Goal: Information Seeking & Learning: Learn about a topic

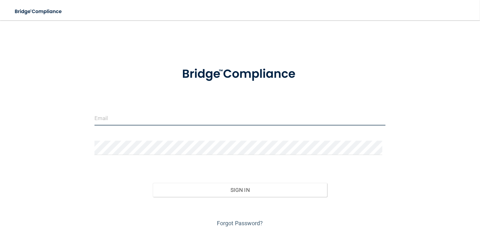
click at [101, 120] on input "email" at bounding box center [240, 118] width 291 height 14
type input "[EMAIL_ADDRESS][DOMAIN_NAME]"
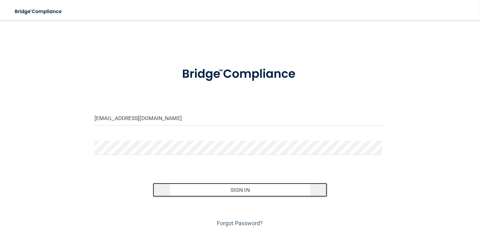
click at [169, 188] on button "Sign In" at bounding box center [240, 190] width 175 height 14
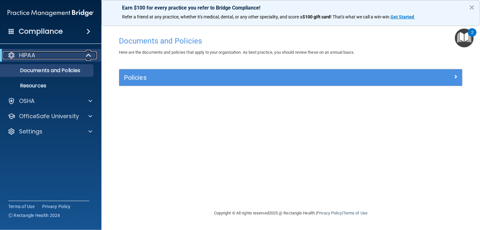
click at [42, 51] on div "HIPAA" at bounding box center [42, 55] width 78 height 8
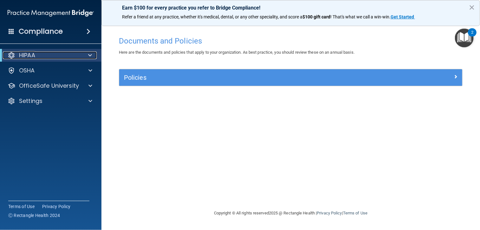
click at [42, 51] on div "HIPAA" at bounding box center [42, 55] width 78 height 8
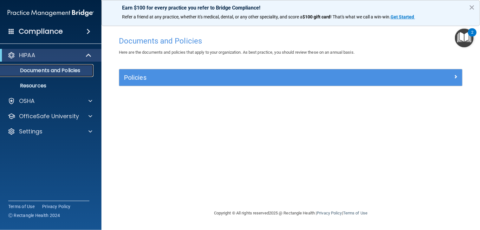
click at [43, 72] on p "Documents and Policies" at bounding box center [47, 70] width 87 height 6
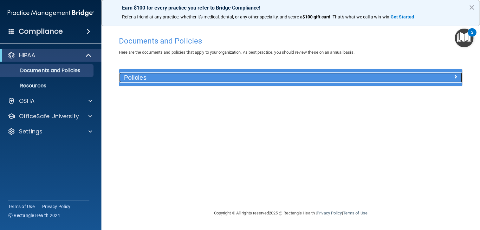
click at [142, 80] on h5 "Policies" at bounding box center [248, 77] width 248 height 7
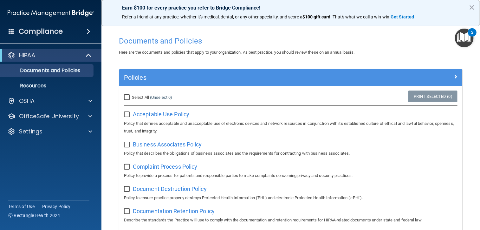
click at [125, 96] on input "Select All (Unselect 0) Unselect All" at bounding box center [127, 97] width 7 height 5
checkbox input "true"
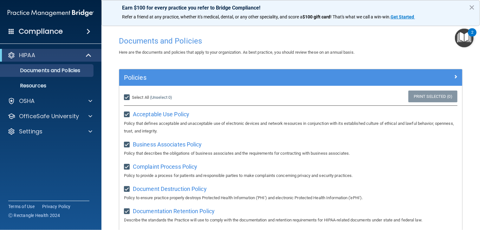
checkbox input "true"
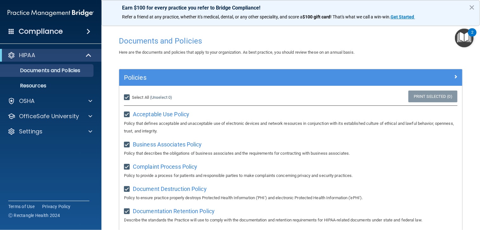
checkbox input "true"
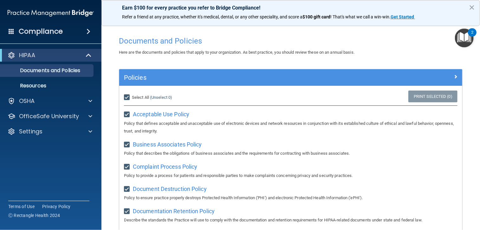
checkbox input "true"
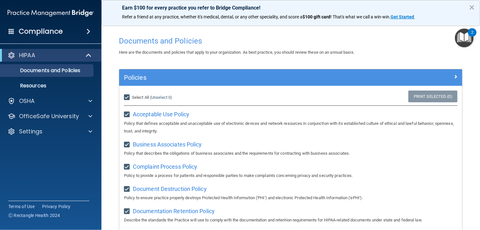
checkbox input "true"
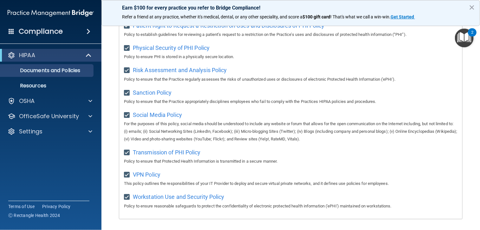
scroll to position [419, 0]
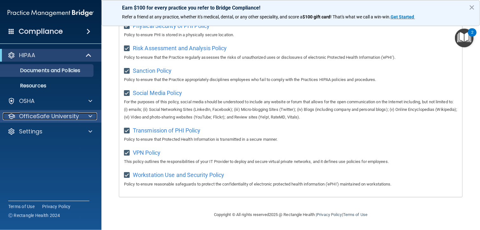
click at [58, 115] on p "OfficeSafe University" at bounding box center [49, 116] width 60 height 8
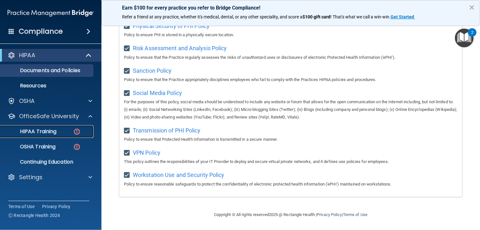
click at [43, 130] on p "HIPAA Training" at bounding box center [30, 131] width 52 height 6
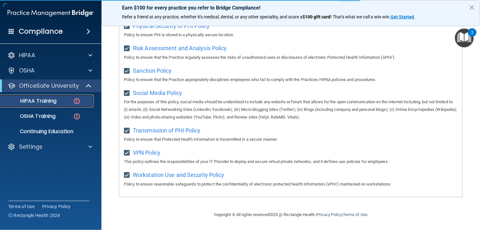
scroll to position [246, 0]
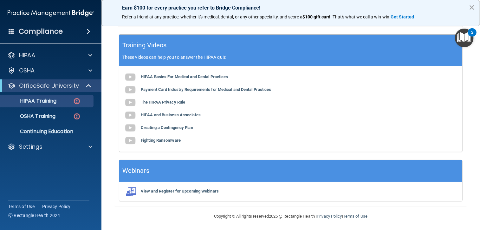
click at [474, 7] on button "×" at bounding box center [472, 7] width 6 height 10
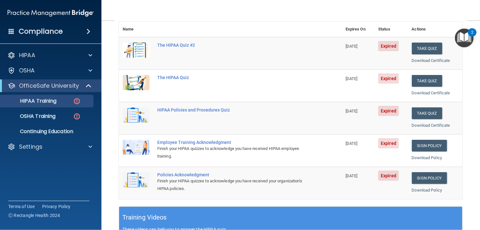
scroll to position [82, 0]
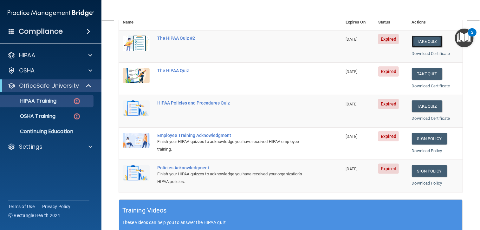
click at [419, 39] on button "Take Quiz" at bounding box center [427, 42] width 30 height 12
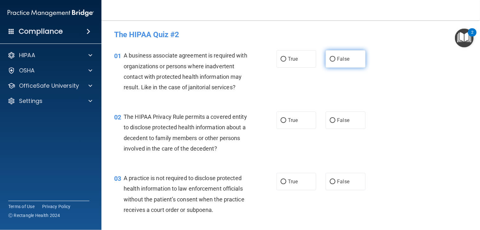
click at [330, 57] on input "False" at bounding box center [333, 59] width 6 height 5
radio input "true"
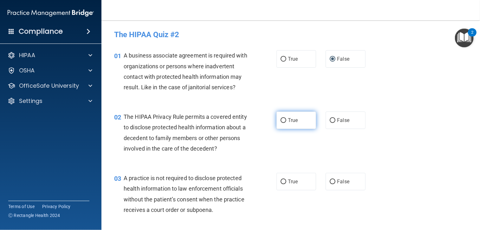
click at [288, 123] on span "True" at bounding box center [293, 120] width 10 height 6
click at [286, 123] on input "True" at bounding box center [284, 120] width 6 height 5
radio input "true"
click at [330, 184] on input "False" at bounding box center [333, 181] width 6 height 5
radio input "true"
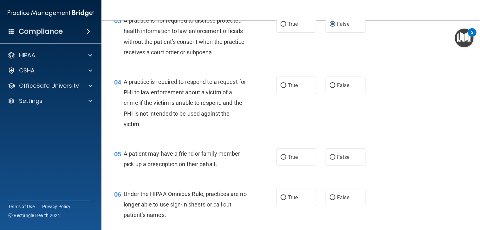
scroll to position [165, 0]
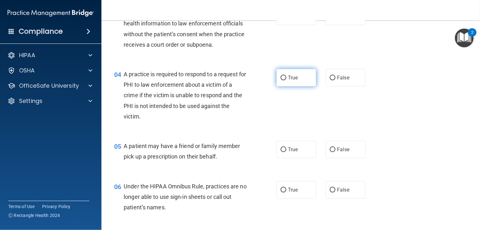
click at [305, 86] on label "True" at bounding box center [297, 77] width 40 height 17
click at [286, 80] on input "True" at bounding box center [284, 77] width 6 height 5
radio input "true"
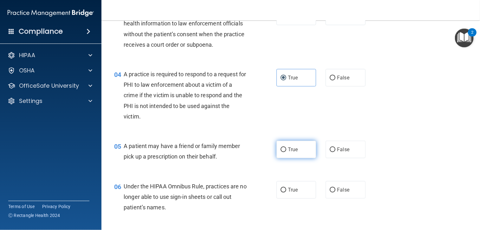
click at [295, 152] on span "True" at bounding box center [293, 149] width 10 height 6
click at [286, 152] on input "True" at bounding box center [284, 149] width 6 height 5
radio input "true"
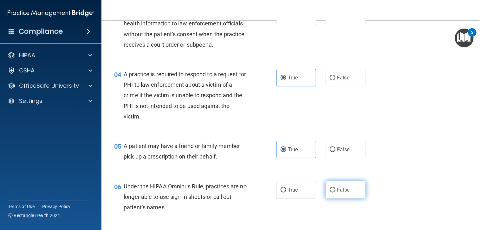
click at [333, 198] on label "False" at bounding box center [346, 189] width 40 height 17
click at [333, 192] on input "False" at bounding box center [333, 189] width 6 height 5
radio input "true"
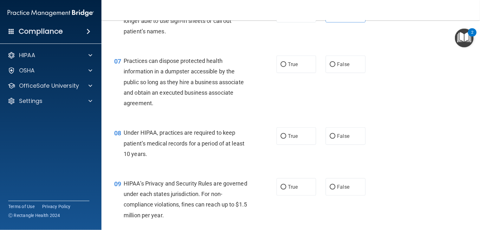
scroll to position [368, 0]
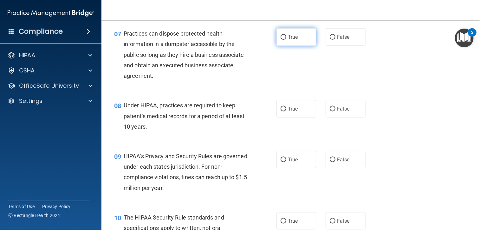
click at [289, 40] on span "True" at bounding box center [293, 37] width 10 height 6
click at [286, 40] on input "True" at bounding box center [284, 37] width 6 height 5
radio input "true"
click at [337, 112] on span "False" at bounding box center [343, 109] width 12 height 6
click at [334, 111] on input "False" at bounding box center [333, 109] width 6 height 5
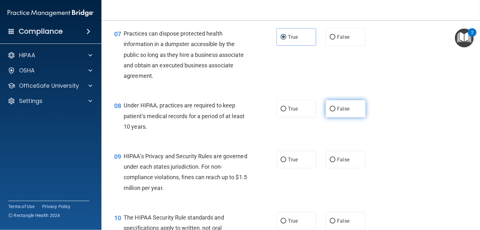
radio input "true"
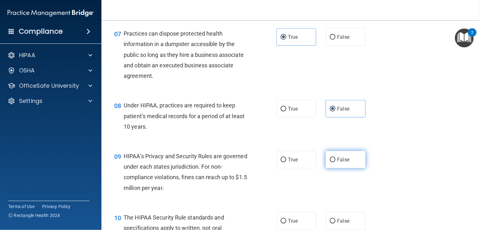
click at [337, 162] on span "False" at bounding box center [343, 159] width 12 height 6
click at [335, 162] on input "False" at bounding box center [333, 159] width 6 height 5
radio input "true"
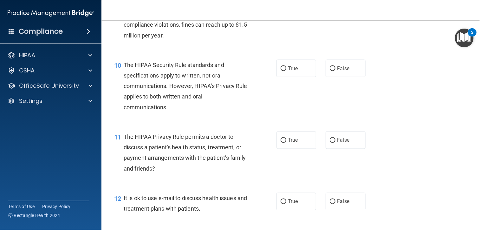
scroll to position [533, 0]
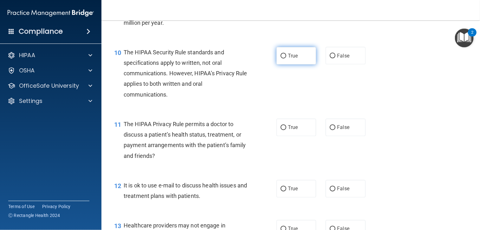
click at [290, 62] on label "True" at bounding box center [297, 55] width 40 height 17
click at [286, 58] on input "True" at bounding box center [284, 56] width 6 height 5
radio input "true"
click at [333, 136] on label "False" at bounding box center [346, 127] width 40 height 17
click at [333, 130] on input "False" at bounding box center [333, 127] width 6 height 5
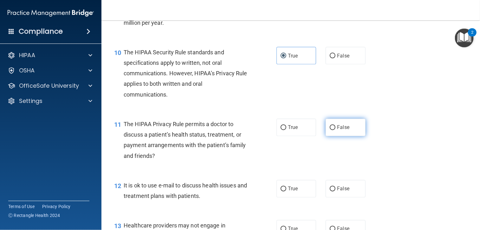
radio input "true"
click at [337, 192] on span "False" at bounding box center [343, 189] width 12 height 6
click at [336, 191] on input "False" at bounding box center [333, 188] width 6 height 5
radio input "true"
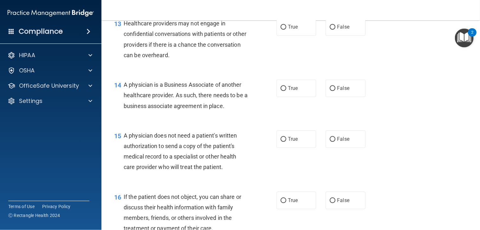
scroll to position [736, 0]
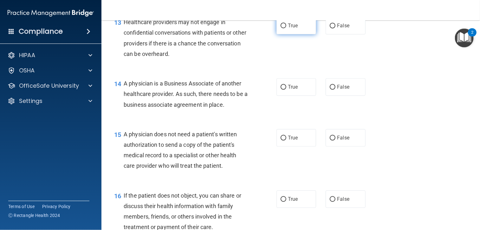
click at [295, 29] on span "True" at bounding box center [293, 26] width 10 height 6
click at [286, 28] on input "True" at bounding box center [284, 25] width 6 height 5
radio input "true"
click at [334, 92] on label "False" at bounding box center [346, 86] width 40 height 17
click at [334, 89] on input "False" at bounding box center [333, 87] width 6 height 5
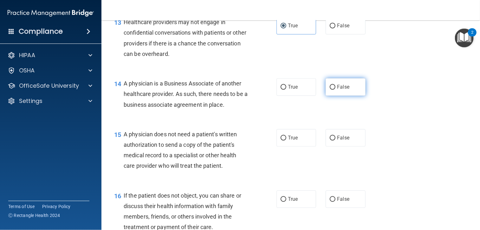
radio input "true"
click at [337, 141] on label "False" at bounding box center [346, 137] width 40 height 17
click at [336, 140] on input "False" at bounding box center [333, 137] width 6 height 5
radio input "true"
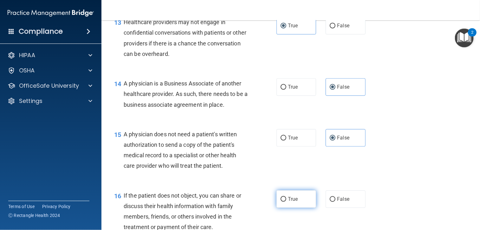
click at [290, 200] on label "True" at bounding box center [297, 198] width 40 height 17
click at [286, 200] on input "True" at bounding box center [284, 199] width 6 height 5
radio input "true"
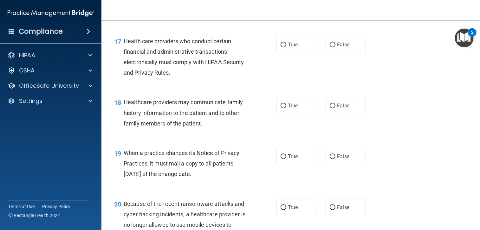
scroll to position [951, 0]
click at [344, 53] on label "False" at bounding box center [346, 44] width 40 height 17
click at [336, 47] on input "False" at bounding box center [333, 44] width 6 height 5
radio input "true"
click at [337, 108] on span "False" at bounding box center [343, 105] width 12 height 6
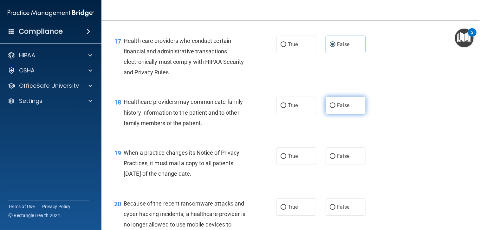
click at [336, 108] on input "False" at bounding box center [333, 105] width 6 height 5
radio input "true"
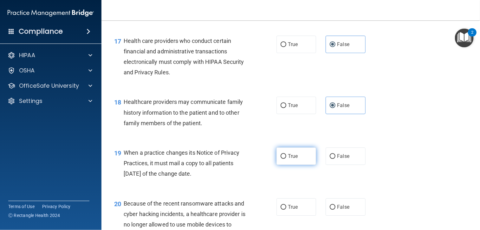
click at [288, 159] on span "True" at bounding box center [293, 156] width 10 height 6
click at [286, 159] on input "True" at bounding box center [284, 156] width 6 height 5
radio input "true"
click at [346, 215] on label "False" at bounding box center [346, 206] width 40 height 17
click at [336, 209] on input "False" at bounding box center [333, 207] width 6 height 5
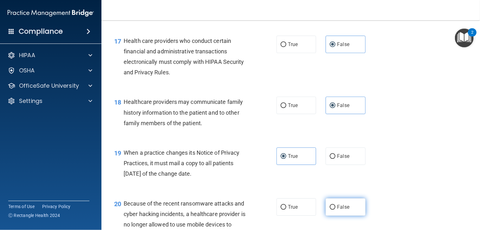
radio input "true"
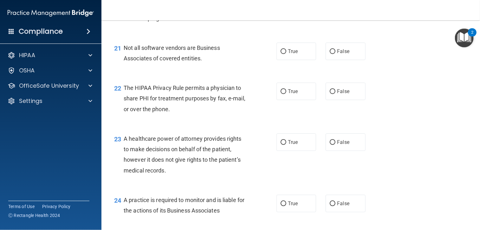
scroll to position [1180, 0]
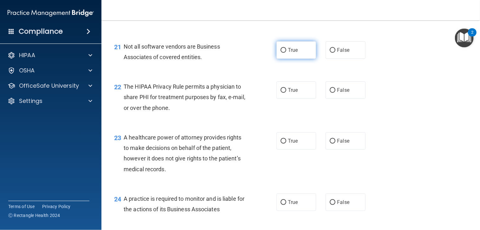
click at [296, 56] on label "True" at bounding box center [297, 49] width 40 height 17
click at [286, 53] on input "True" at bounding box center [284, 50] width 6 height 5
radio input "true"
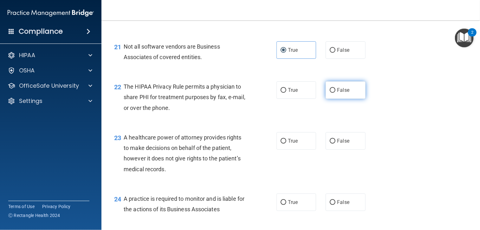
click at [331, 93] on input "False" at bounding box center [333, 90] width 6 height 5
radio input "true"
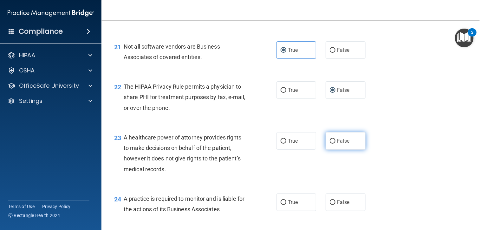
click at [331, 143] on input "False" at bounding box center [333, 141] width 6 height 5
radio input "true"
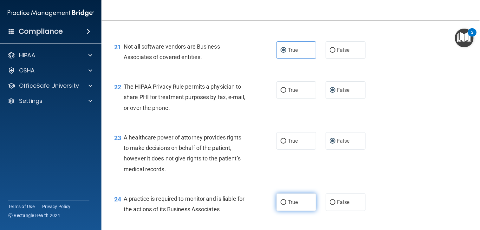
click at [288, 205] on span "True" at bounding box center [293, 202] width 10 height 6
click at [286, 205] on input "True" at bounding box center [284, 202] width 6 height 5
radio input "true"
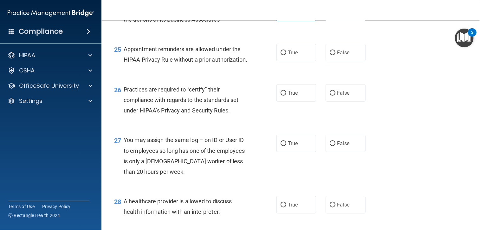
scroll to position [1370, 0]
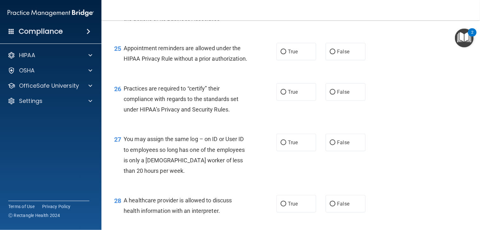
drag, startPoint x: 471, startPoint y: 214, endPoint x: 402, endPoint y: 171, distance: 81.3
drag, startPoint x: 402, startPoint y: 171, endPoint x: 289, endPoint y: 66, distance: 154.4
click at [289, 60] on label "True" at bounding box center [297, 51] width 40 height 17
click at [286, 54] on input "True" at bounding box center [284, 51] width 6 height 5
radio input "true"
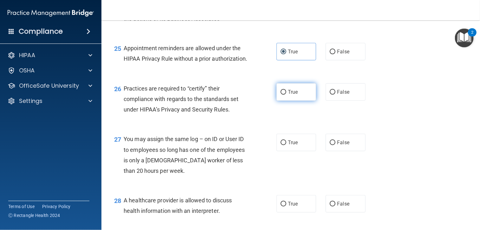
click at [290, 95] on span "True" at bounding box center [293, 92] width 10 height 6
click at [286, 95] on input "True" at bounding box center [284, 92] width 6 height 5
radio input "true"
click at [336, 151] on label "False" at bounding box center [346, 142] width 40 height 17
click at [336, 145] on input "False" at bounding box center [333, 142] width 6 height 5
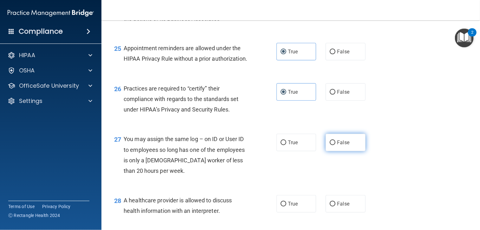
radio input "true"
click at [339, 206] on span "False" at bounding box center [343, 203] width 12 height 6
click at [336, 206] on input "False" at bounding box center [333, 203] width 6 height 5
radio input "true"
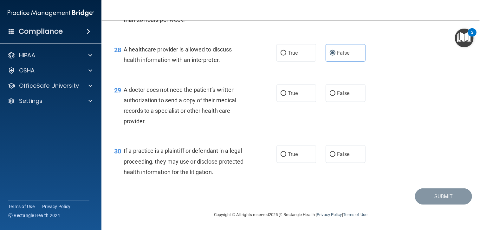
scroll to position [1542, 0]
click at [297, 92] on label "True" at bounding box center [297, 92] width 40 height 17
click at [286, 92] on input "True" at bounding box center [284, 93] width 6 height 5
radio input "true"
click at [337, 152] on span "False" at bounding box center [343, 154] width 12 height 6
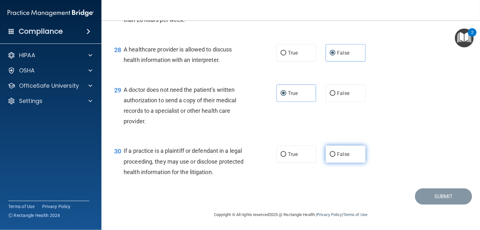
click at [336, 152] on input "False" at bounding box center [333, 154] width 6 height 5
radio input "true"
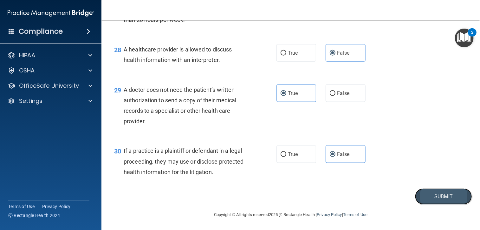
click at [425, 193] on button "Submit" at bounding box center [443, 196] width 57 height 16
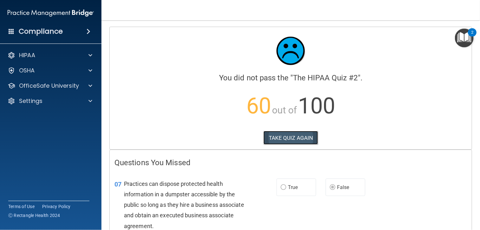
click at [301, 137] on button "TAKE QUIZ AGAIN" at bounding box center [291, 138] width 55 height 14
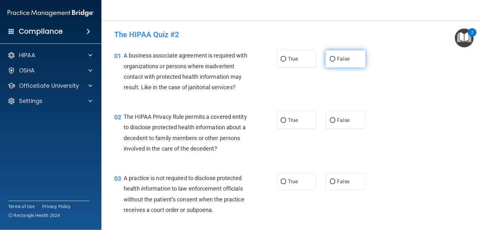
click at [340, 61] on span "False" at bounding box center [343, 59] width 12 height 6
click at [336, 61] on input "False" at bounding box center [333, 59] width 6 height 5
radio input "true"
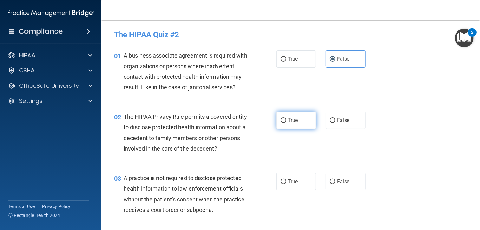
click at [289, 129] on label "True" at bounding box center [297, 119] width 40 height 17
click at [286, 123] on input "True" at bounding box center [284, 120] width 6 height 5
radio input "true"
click at [337, 184] on span "False" at bounding box center [343, 181] width 12 height 6
click at [335, 184] on input "False" at bounding box center [333, 181] width 6 height 5
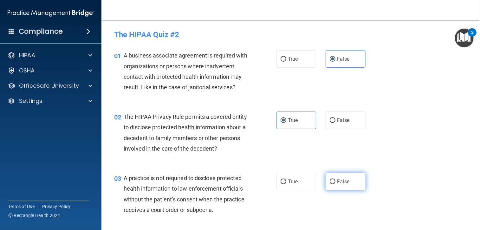
radio input "true"
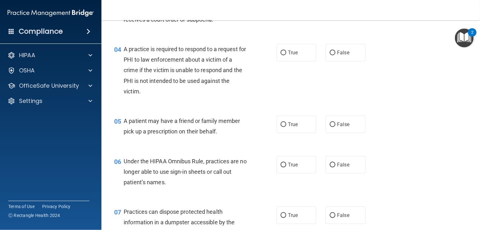
scroll to position [190, 0]
click at [291, 55] on label "True" at bounding box center [297, 51] width 40 height 17
click at [286, 55] on input "True" at bounding box center [284, 52] width 6 height 5
radio input "true"
click at [297, 133] on label "True" at bounding box center [297, 123] width 40 height 17
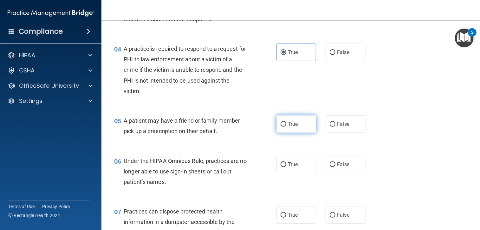
click at [286, 127] on input "True" at bounding box center [284, 124] width 6 height 5
radio input "true"
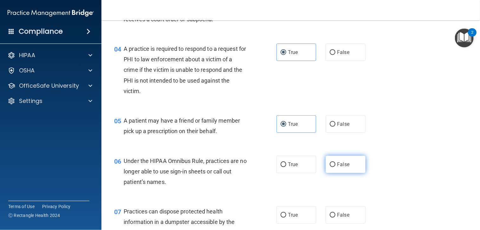
click at [339, 173] on label "False" at bounding box center [346, 163] width 40 height 17
click at [336, 167] on input "False" at bounding box center [333, 164] width 6 height 5
radio input "true"
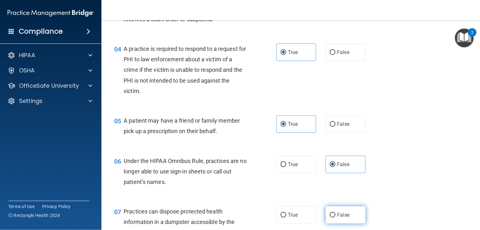
click at [338, 218] on span "False" at bounding box center [343, 215] width 12 height 6
click at [336, 217] on input "False" at bounding box center [333, 214] width 6 height 5
radio input "true"
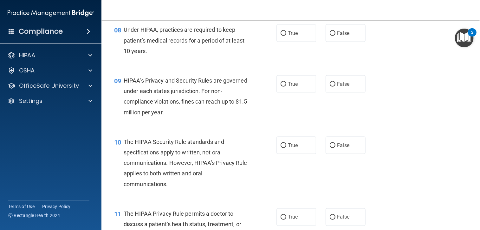
scroll to position [444, 0]
click at [337, 36] on span "False" at bounding box center [343, 32] width 12 height 6
click at [334, 35] on input "False" at bounding box center [333, 32] width 6 height 5
radio input "true"
click at [335, 92] on label "False" at bounding box center [346, 83] width 40 height 17
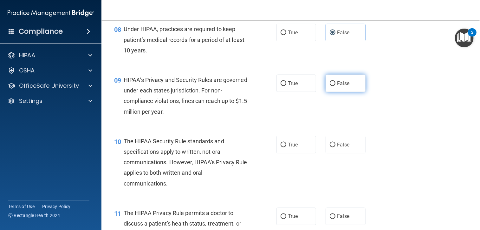
click at [335, 86] on input "False" at bounding box center [333, 83] width 6 height 5
radio input "true"
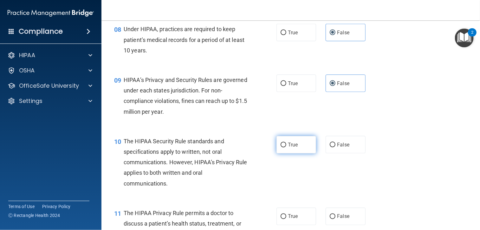
click at [285, 153] on label "True" at bounding box center [297, 144] width 40 height 17
click at [285, 147] on input "True" at bounding box center [284, 144] width 6 height 5
radio input "true"
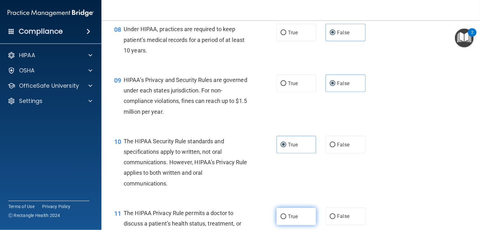
click at [290, 219] on span "True" at bounding box center [293, 216] width 10 height 6
click at [286, 219] on input "True" at bounding box center [284, 216] width 6 height 5
radio input "true"
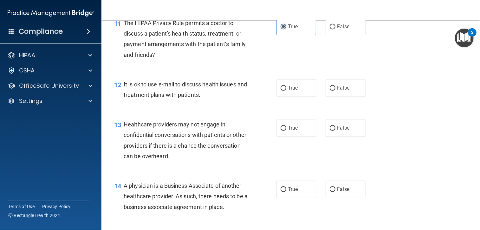
scroll to position [634, 0]
click at [288, 90] on span "True" at bounding box center [293, 87] width 10 height 6
click at [286, 90] on input "True" at bounding box center [284, 87] width 6 height 5
radio input "true"
click at [334, 136] on label "False" at bounding box center [346, 126] width 40 height 17
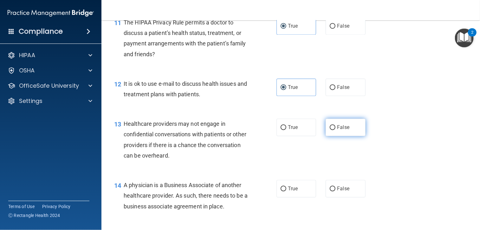
click at [334, 130] on input "False" at bounding box center [333, 127] width 6 height 5
radio input "true"
click at [330, 191] on input "False" at bounding box center [333, 188] width 6 height 5
radio input "true"
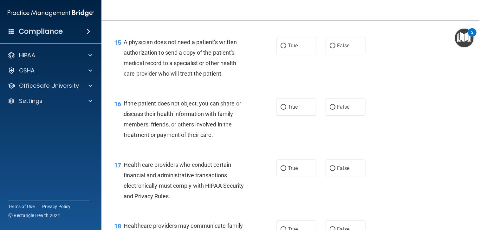
scroll to position [837, 0]
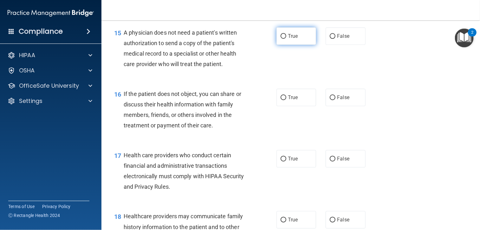
click at [299, 44] on label "True" at bounding box center [297, 35] width 40 height 17
click at [286, 39] on input "True" at bounding box center [284, 36] width 6 height 5
radio input "true"
click at [289, 100] on span "True" at bounding box center [293, 97] width 10 height 6
click at [286, 100] on input "True" at bounding box center [284, 97] width 6 height 5
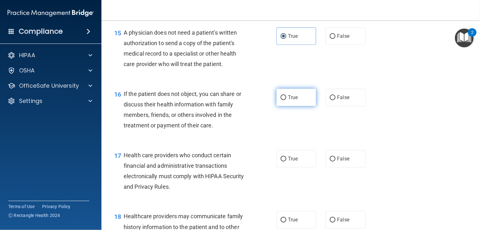
radio input "true"
click at [294, 161] on span "True" at bounding box center [293, 158] width 10 height 6
click at [286, 161] on input "True" at bounding box center [284, 158] width 6 height 5
radio input "true"
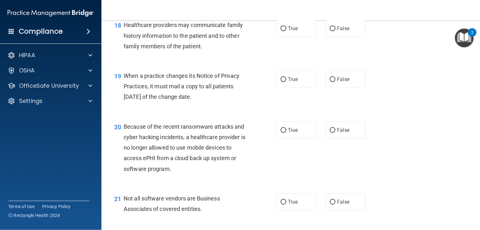
scroll to position [1040, 0]
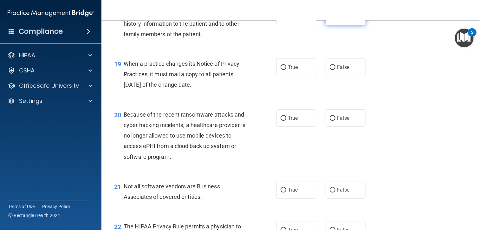
click at [330, 19] on input "False" at bounding box center [333, 16] width 6 height 5
radio input "true"
click at [332, 70] on input "False" at bounding box center [333, 67] width 6 height 5
radio input "true"
click at [330, 121] on input "False" at bounding box center [333, 118] width 6 height 5
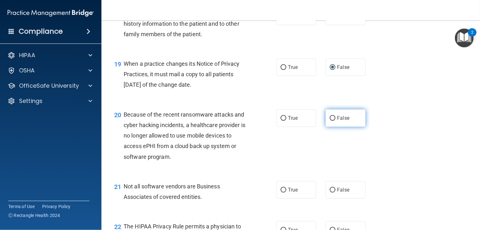
radio input "true"
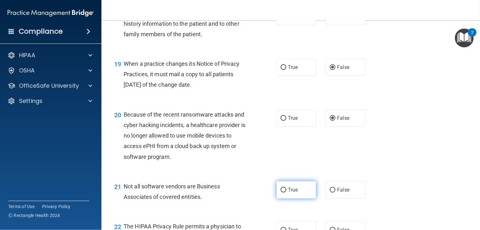
click at [287, 195] on label "True" at bounding box center [297, 189] width 40 height 17
click at [286, 192] on input "True" at bounding box center [284, 189] width 6 height 5
radio input "true"
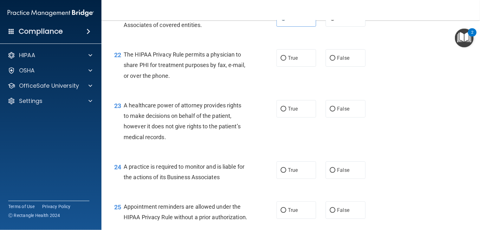
scroll to position [1218, 0]
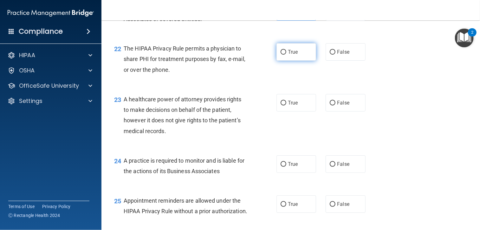
click at [293, 58] on label "True" at bounding box center [297, 51] width 40 height 17
click at [286, 55] on input "True" at bounding box center [284, 52] width 6 height 5
radio input "true"
click at [332, 105] on input "False" at bounding box center [333, 103] width 6 height 5
radio input "true"
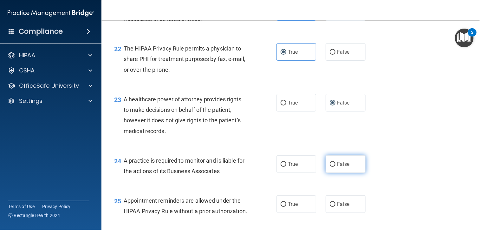
click at [330, 166] on input "False" at bounding box center [333, 164] width 6 height 5
radio input "true"
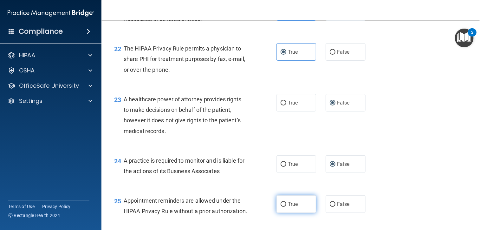
click at [290, 212] on label "True" at bounding box center [297, 203] width 40 height 17
click at [286, 206] on input "True" at bounding box center [284, 204] width 6 height 5
radio input "true"
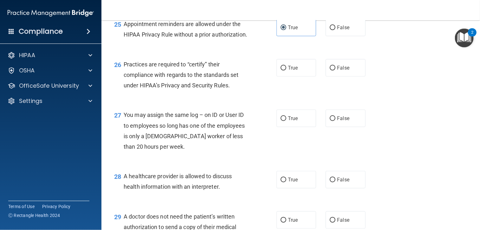
scroll to position [1395, 0]
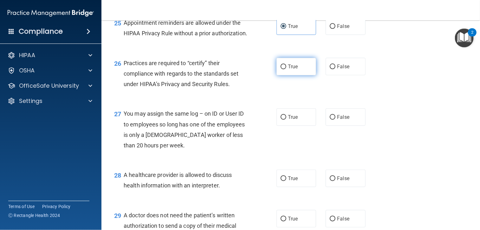
click at [290, 69] on span "True" at bounding box center [293, 66] width 10 height 6
click at [286, 69] on input "True" at bounding box center [284, 66] width 6 height 5
radio input "true"
click at [327, 126] on label "False" at bounding box center [346, 116] width 40 height 17
click at [330, 120] on input "False" at bounding box center [333, 117] width 6 height 5
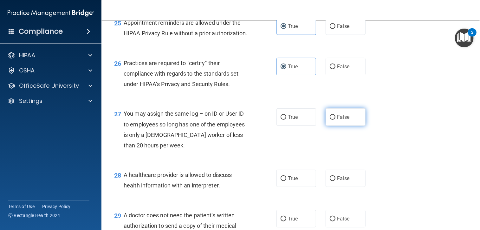
radio input "true"
click at [283, 181] on input "True" at bounding box center [284, 178] width 6 height 5
radio input "true"
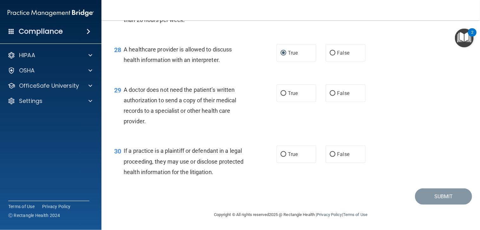
scroll to position [1542, 0]
click at [289, 87] on label "True" at bounding box center [297, 92] width 40 height 17
click at [286, 91] on input "True" at bounding box center [284, 93] width 6 height 5
radio input "true"
click at [285, 155] on label "True" at bounding box center [297, 153] width 40 height 17
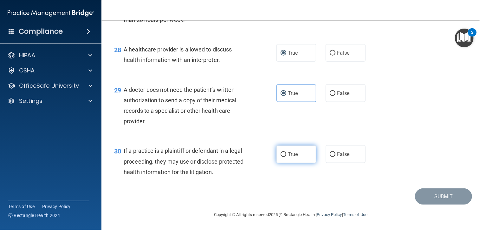
click at [285, 155] on input "True" at bounding box center [284, 154] width 6 height 5
radio input "true"
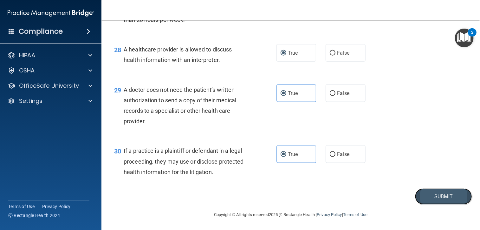
click at [424, 191] on button "Submit" at bounding box center [443, 196] width 57 height 16
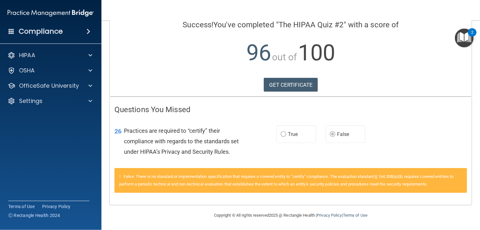
scroll to position [53, 0]
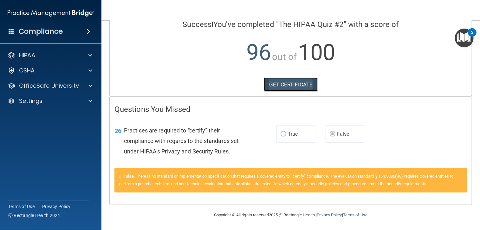
click at [296, 83] on link "GET CERTIFICATE" at bounding box center [291, 84] width 54 height 14
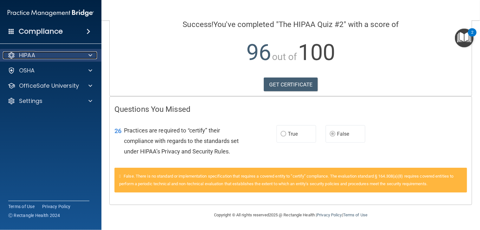
click at [59, 53] on div "HIPAA" at bounding box center [42, 55] width 79 height 8
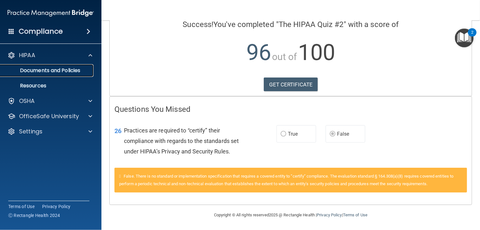
click at [55, 72] on p "Documents and Policies" at bounding box center [47, 70] width 87 height 6
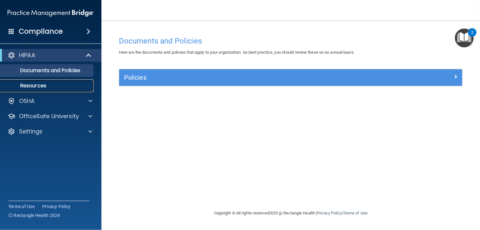
click at [49, 83] on p "Resources" at bounding box center [47, 85] width 87 height 6
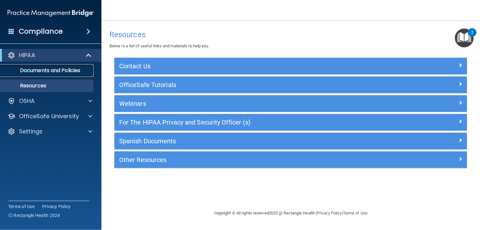
click at [53, 71] on p "Documents and Policies" at bounding box center [47, 70] width 87 height 6
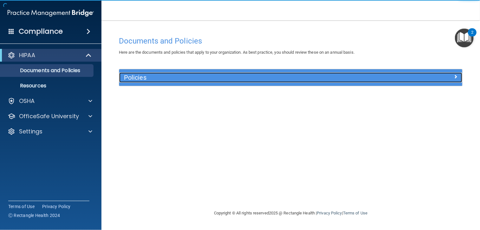
click at [136, 78] on h5 "Policies" at bounding box center [248, 77] width 248 height 7
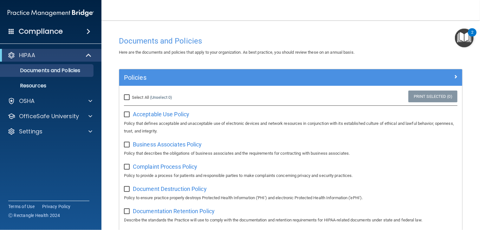
click at [126, 99] on input "Select All (Unselect 0) Unselect All" at bounding box center [127, 97] width 7 height 5
checkbox input "true"
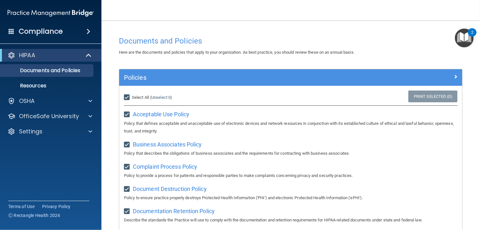
checkbox input "true"
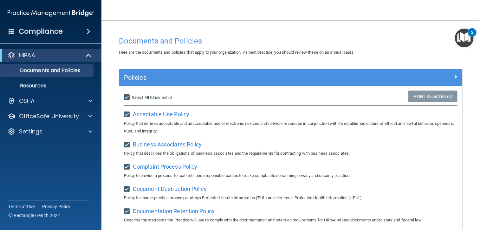
checkbox input "true"
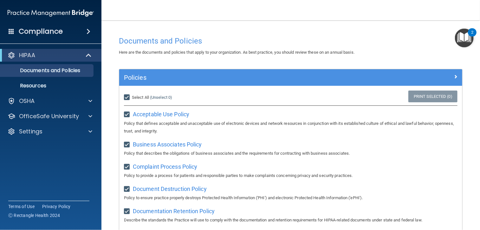
checkbox input "true"
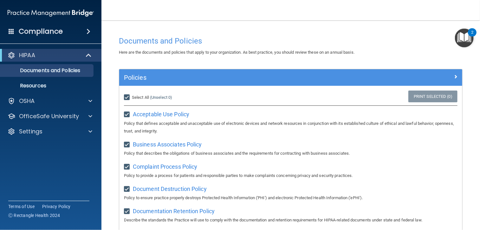
checkbox input "true"
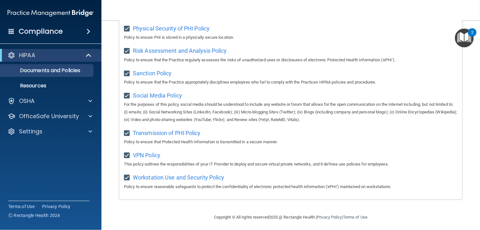
scroll to position [419, 0]
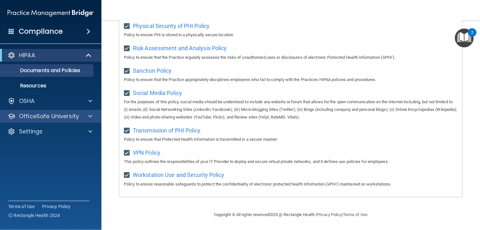
click at [53, 111] on div "OfficeSafe University" at bounding box center [51, 116] width 102 height 13
click at [52, 116] on p "OfficeSafe University" at bounding box center [49, 116] width 60 height 8
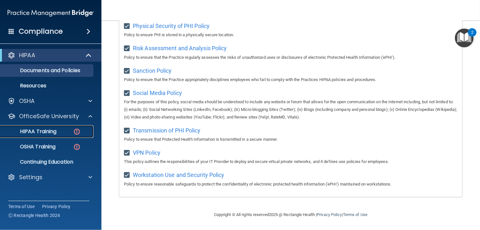
click at [47, 131] on p "HIPAA Training" at bounding box center [30, 131] width 52 height 6
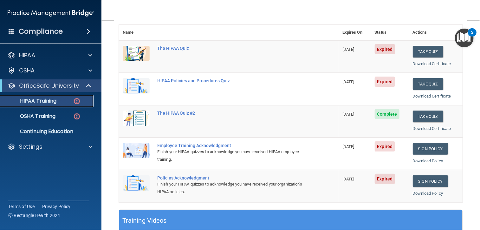
scroll to position [69, 0]
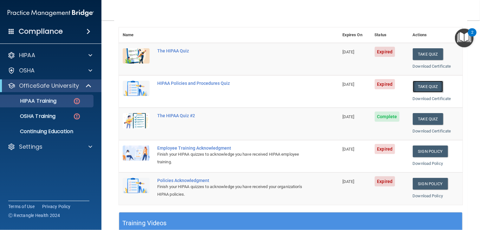
click at [420, 84] on button "Take Quiz" at bounding box center [428, 87] width 30 height 12
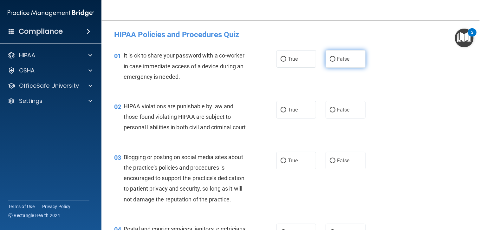
click at [337, 61] on span "False" at bounding box center [343, 59] width 12 height 6
click at [336, 61] on input "False" at bounding box center [333, 59] width 6 height 5
radio input "true"
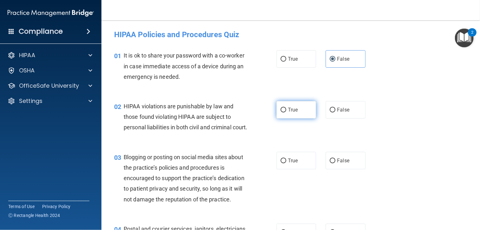
click at [291, 109] on span "True" at bounding box center [293, 110] width 10 height 6
click at [286, 109] on input "True" at bounding box center [284, 110] width 6 height 5
radio input "true"
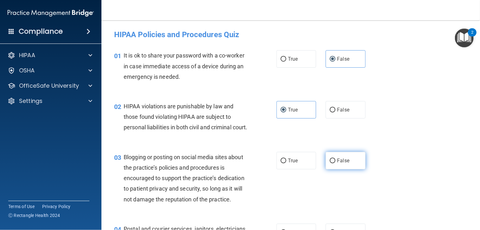
click at [332, 163] on input "False" at bounding box center [333, 160] width 6 height 5
radio input "true"
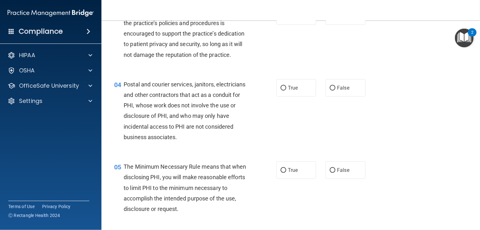
scroll to position [152, 0]
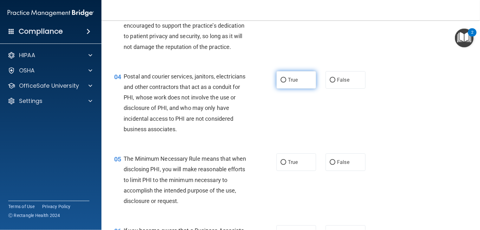
click at [281, 82] on input "True" at bounding box center [284, 80] width 6 height 5
radio input "true"
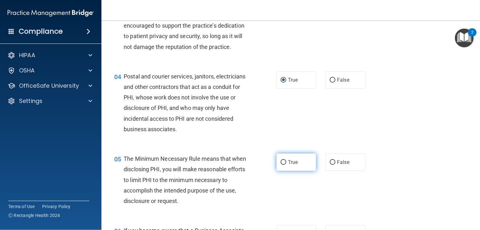
click at [298, 168] on label "True" at bounding box center [297, 161] width 40 height 17
click at [286, 165] on input "True" at bounding box center [284, 162] width 6 height 5
radio input "true"
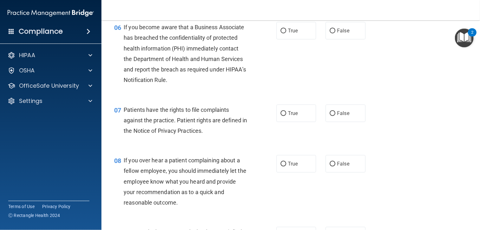
scroll to position [368, 0]
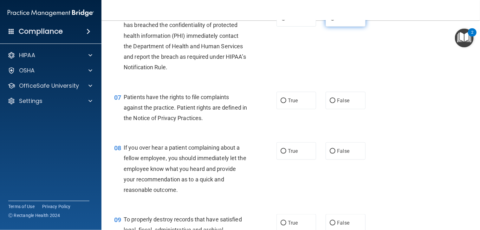
click at [349, 25] on label "False" at bounding box center [346, 17] width 40 height 17
click at [336, 21] on input "False" at bounding box center [333, 18] width 6 height 5
radio input "true"
click at [337, 103] on span "False" at bounding box center [343, 100] width 12 height 6
click at [336, 103] on input "False" at bounding box center [333, 100] width 6 height 5
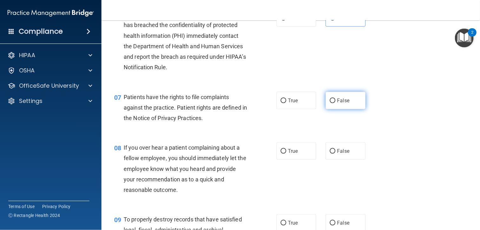
radio input "true"
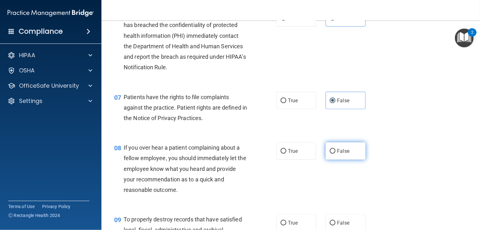
click at [344, 154] on span "False" at bounding box center [343, 151] width 12 height 6
click at [336, 153] on input "False" at bounding box center [333, 151] width 6 height 5
radio input "true"
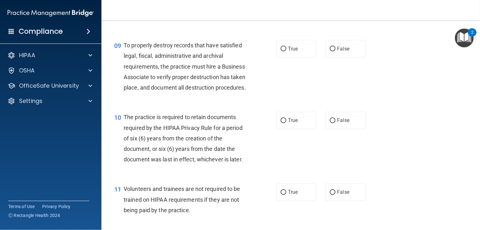
scroll to position [545, 0]
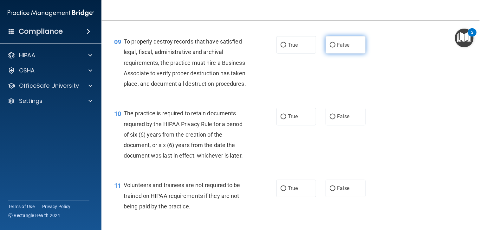
click at [337, 48] on span "False" at bounding box center [343, 45] width 12 height 6
click at [336, 48] on input "False" at bounding box center [333, 45] width 6 height 5
radio input "true"
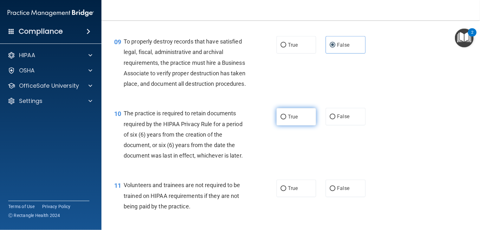
click at [297, 125] on label "True" at bounding box center [297, 116] width 40 height 17
click at [286, 119] on input "True" at bounding box center [284, 116] width 6 height 5
radio input "true"
click at [300, 197] on label "True" at bounding box center [297, 187] width 40 height 17
click at [286, 191] on input "True" at bounding box center [284, 188] width 6 height 5
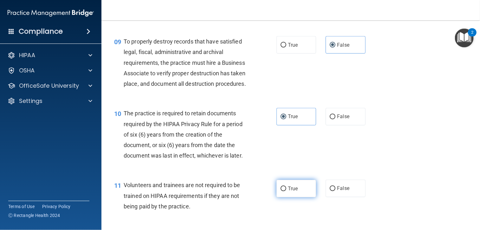
radio input "true"
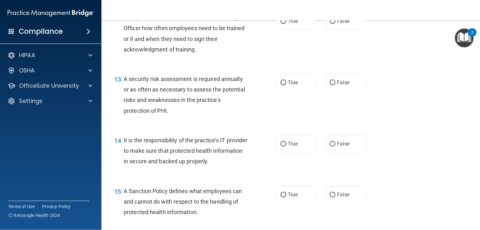
scroll to position [782, 0]
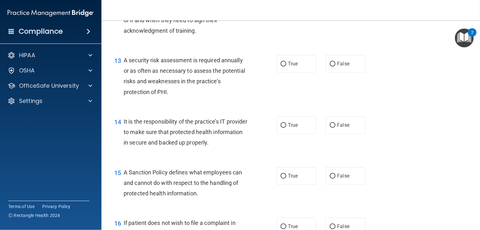
click at [282, 5] on input "True" at bounding box center [284, 2] width 6 height 5
radio input "true"
click at [331, 66] on input "False" at bounding box center [333, 64] width 6 height 5
radio input "true"
click at [330, 127] on input "False" at bounding box center [333, 125] width 6 height 5
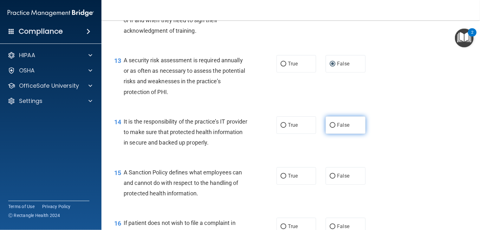
radio input "true"
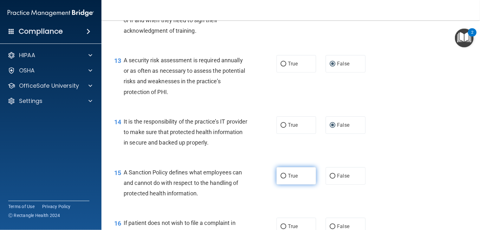
click at [284, 184] on label "True" at bounding box center [297, 175] width 40 height 17
click at [284, 178] on input "True" at bounding box center [284, 175] width 6 height 5
radio input "true"
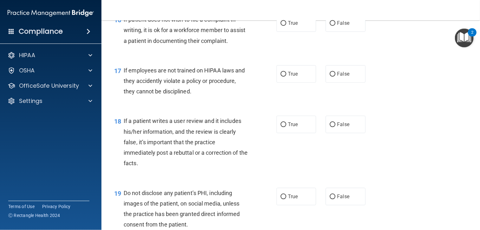
scroll to position [998, 0]
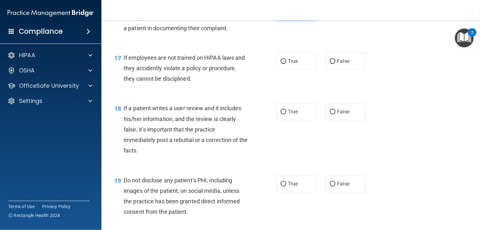
click at [289, 13] on span "True" at bounding box center [293, 10] width 10 height 6
click at [286, 13] on input "True" at bounding box center [284, 10] width 6 height 5
radio input "true"
click at [289, 64] on span "True" at bounding box center [293, 61] width 10 height 6
click at [286, 64] on input "True" at bounding box center [284, 61] width 6 height 5
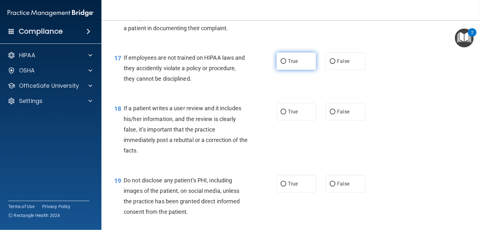
radio input "true"
click at [331, 114] on input "False" at bounding box center [333, 111] width 6 height 5
radio input "true"
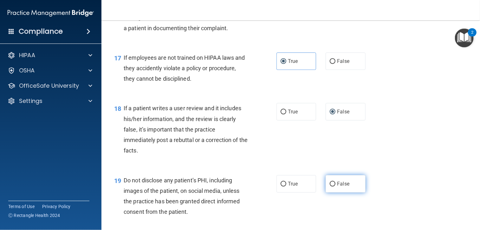
click at [333, 192] on label "False" at bounding box center [346, 183] width 40 height 17
click at [333, 186] on input "False" at bounding box center [333, 183] width 6 height 5
radio input "true"
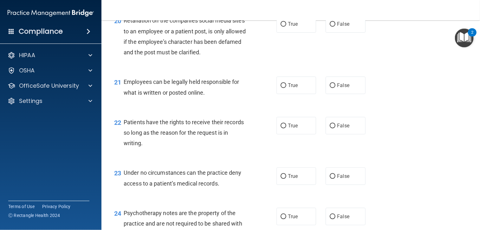
scroll to position [1226, 0]
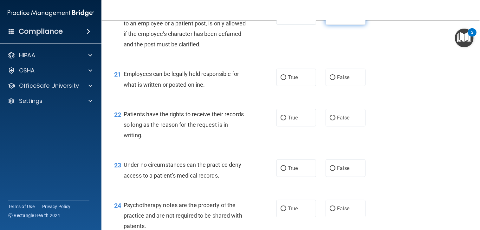
click at [330, 19] on input "False" at bounding box center [333, 16] width 6 height 5
radio input "true"
click at [292, 80] on span "True" at bounding box center [293, 77] width 10 height 6
click at [286, 80] on input "True" at bounding box center [284, 77] width 6 height 5
radio input "true"
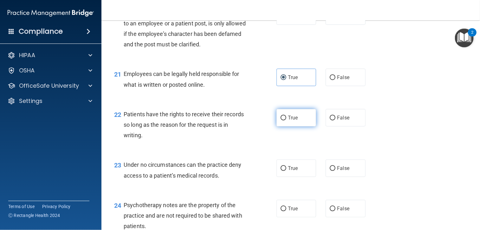
click at [284, 126] on label "True" at bounding box center [297, 117] width 40 height 17
click at [284, 120] on input "True" at bounding box center [284, 117] width 6 height 5
radio input "true"
click at [332, 171] on input "False" at bounding box center [333, 168] width 6 height 5
radio input "true"
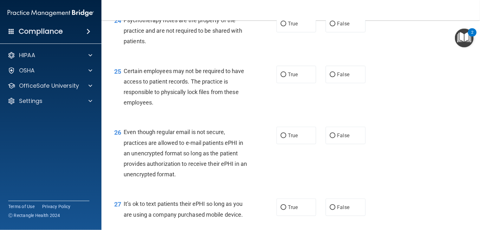
scroll to position [1416, 0]
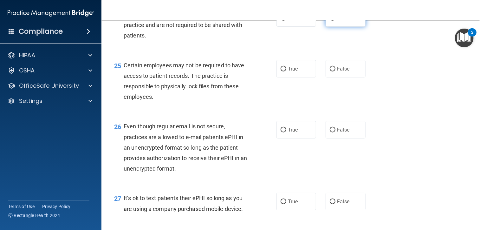
click at [345, 21] on span "False" at bounding box center [343, 18] width 12 height 6
click at [336, 21] on input "False" at bounding box center [333, 18] width 6 height 5
radio input "true"
click at [299, 77] on label "True" at bounding box center [297, 68] width 40 height 17
click at [286, 71] on input "True" at bounding box center [284, 69] width 6 height 5
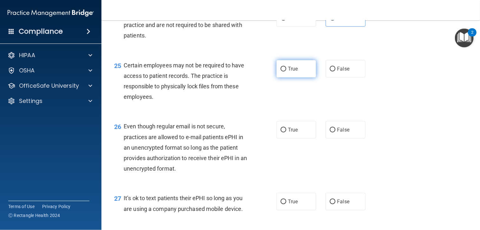
radio input "true"
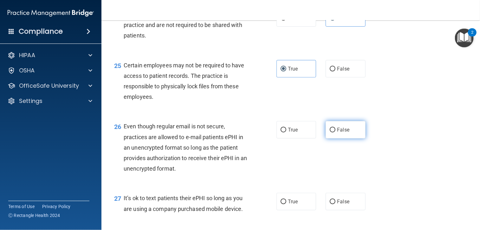
click at [333, 138] on label "False" at bounding box center [346, 129] width 40 height 17
click at [333, 132] on input "False" at bounding box center [333, 129] width 6 height 5
radio input "true"
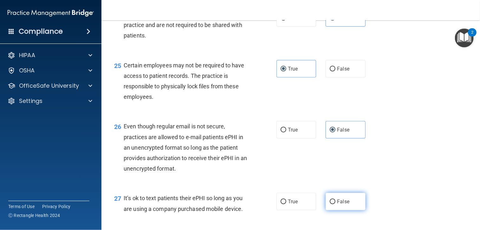
click at [337, 204] on span "False" at bounding box center [343, 201] width 12 height 6
click at [336, 204] on input "False" at bounding box center [333, 201] width 6 height 5
radio input "true"
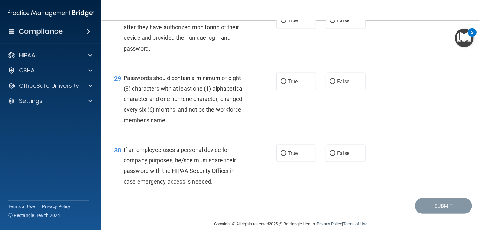
scroll to position [1645, 0]
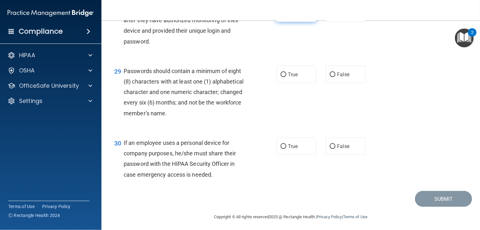
click at [296, 22] on label "True" at bounding box center [297, 12] width 40 height 17
click at [286, 16] on input "True" at bounding box center [284, 13] width 6 height 5
radio input "true"
click at [280, 83] on label "True" at bounding box center [297, 74] width 40 height 17
click at [281, 77] on input "True" at bounding box center [284, 74] width 6 height 5
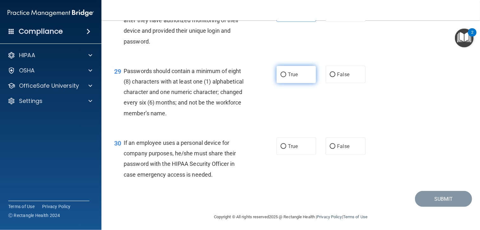
radio input "true"
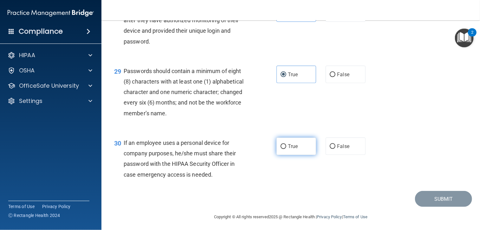
click at [288, 149] on span "True" at bounding box center [293, 146] width 10 height 6
click at [285, 149] on input "True" at bounding box center [284, 146] width 6 height 5
radio input "true"
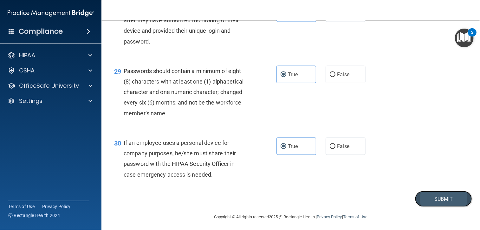
click at [430, 207] on button "Submit" at bounding box center [443, 199] width 57 height 16
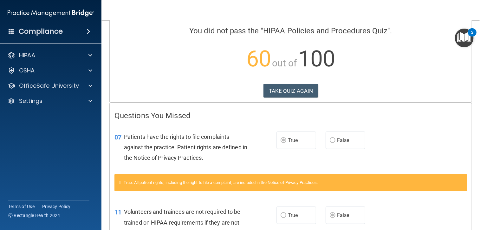
scroll to position [38, 0]
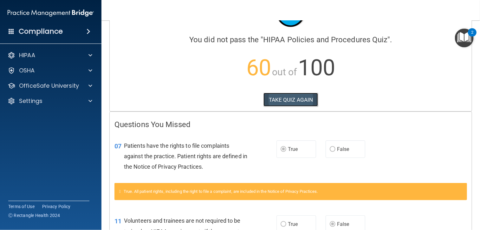
click at [293, 97] on button "TAKE QUIZ AGAIN" at bounding box center [291, 100] width 55 height 14
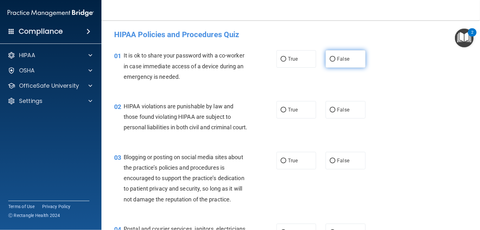
click at [339, 61] on span "False" at bounding box center [343, 59] width 12 height 6
click at [336, 61] on input "False" at bounding box center [333, 59] width 6 height 5
radio input "true"
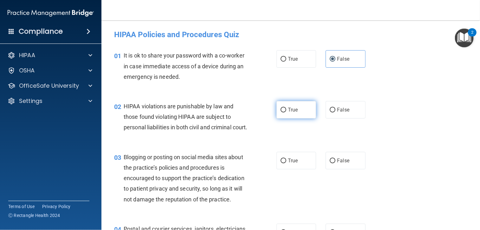
click at [288, 111] on span "True" at bounding box center [293, 110] width 10 height 6
click at [286, 111] on input "True" at bounding box center [284, 110] width 6 height 5
radio input "true"
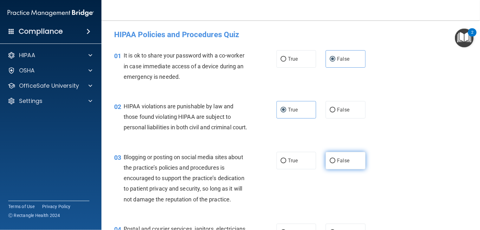
click at [333, 169] on label "False" at bounding box center [346, 160] width 40 height 17
click at [333, 163] on input "False" at bounding box center [333, 160] width 6 height 5
radio input "true"
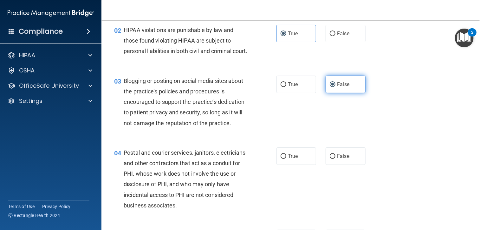
scroll to position [89, 0]
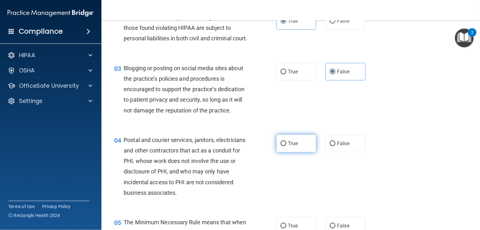
click at [290, 146] on span "True" at bounding box center [293, 143] width 10 height 6
click at [286, 146] on input "True" at bounding box center [284, 143] width 6 height 5
radio input "true"
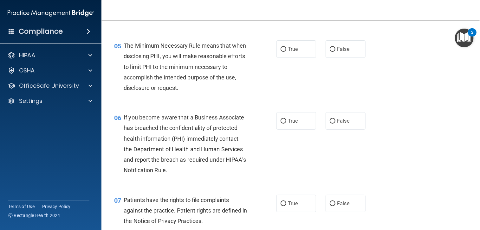
scroll to position [266, 0]
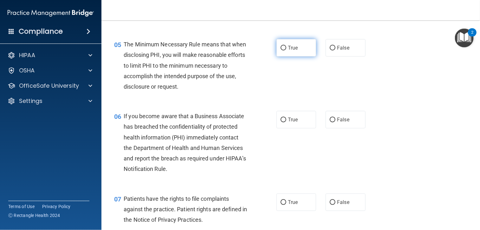
click at [288, 51] on span "True" at bounding box center [293, 48] width 10 height 6
click at [286, 50] on input "True" at bounding box center [284, 48] width 6 height 5
radio input "true"
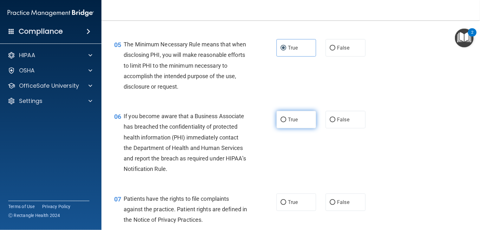
click at [291, 128] on label "True" at bounding box center [297, 119] width 40 height 17
click at [286, 122] on input "True" at bounding box center [284, 119] width 6 height 5
radio input "true"
click at [297, 211] on label "True" at bounding box center [297, 201] width 40 height 17
click at [286, 205] on input "True" at bounding box center [284, 202] width 6 height 5
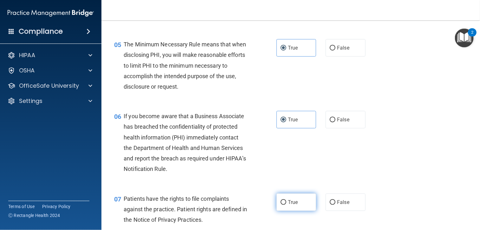
radio input "true"
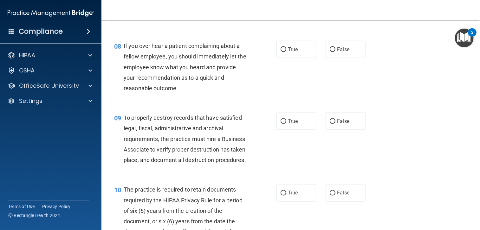
scroll to position [457, 0]
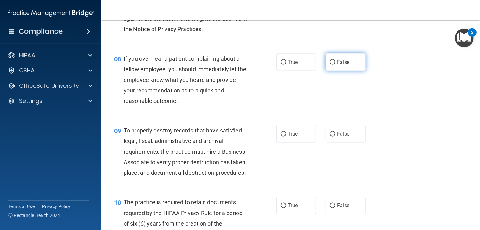
click at [332, 71] on label "False" at bounding box center [346, 61] width 40 height 17
click at [332, 65] on input "False" at bounding box center [333, 62] width 6 height 5
radio input "true"
click at [330, 136] on input "False" at bounding box center [333, 134] width 6 height 5
radio input "true"
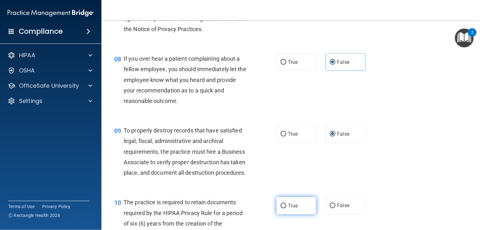
click at [284, 214] on label "True" at bounding box center [297, 205] width 40 height 17
click at [284, 208] on input "True" at bounding box center [284, 205] width 6 height 5
radio input "true"
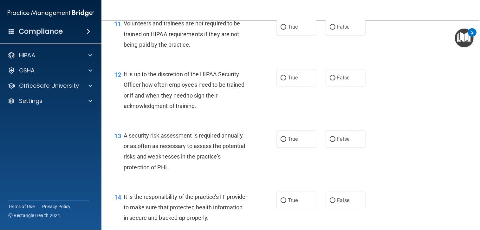
scroll to position [710, 0]
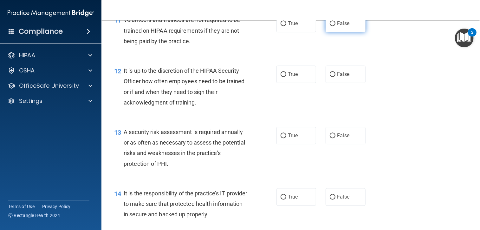
click at [330, 26] on input "False" at bounding box center [333, 23] width 6 height 5
radio input "true"
click at [330, 77] on input "False" at bounding box center [333, 74] width 6 height 5
radio input "true"
click at [291, 138] on span "True" at bounding box center [293, 135] width 10 height 6
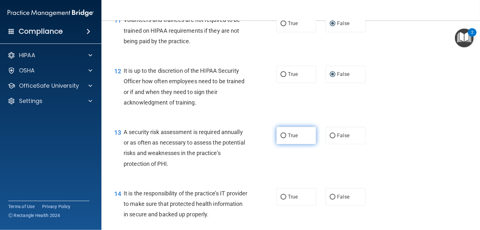
click at [286, 138] on input "True" at bounding box center [284, 135] width 6 height 5
radio input "true"
click at [337, 199] on span "False" at bounding box center [343, 196] width 12 height 6
click at [335, 199] on input "False" at bounding box center [333, 196] width 6 height 5
radio input "true"
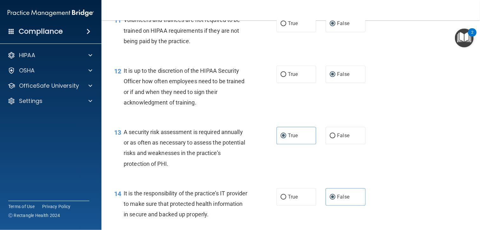
click at [377, 214] on div "14 It is the responsibility of the practice’s IT provider to make sure that pro…" at bounding box center [290, 205] width 363 height 51
drag, startPoint x: 377, startPoint y: 214, endPoint x: 390, endPoint y: 136, distance: 79.1
click at [390, 119] on div "12 It is up to the discretion of the HIPAA Security Officer how often employees…" at bounding box center [290, 87] width 363 height 61
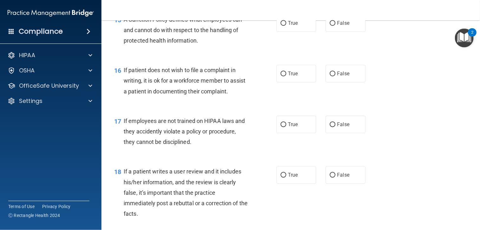
scroll to position [939, 0]
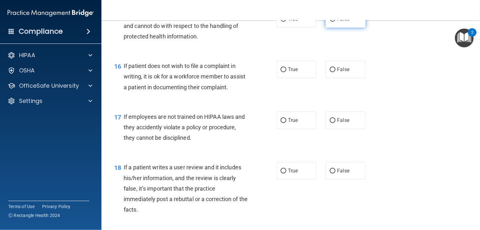
click at [330, 22] on input "False" at bounding box center [333, 19] width 6 height 5
radio input "true"
click at [288, 72] on span "True" at bounding box center [293, 69] width 10 height 6
click at [286, 72] on input "True" at bounding box center [284, 69] width 6 height 5
radio input "true"
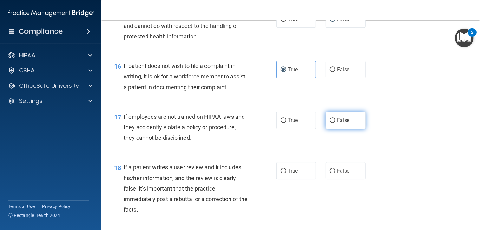
click at [337, 123] on span "False" at bounding box center [343, 120] width 12 height 6
click at [336, 123] on input "False" at bounding box center [333, 120] width 6 height 5
radio input "true"
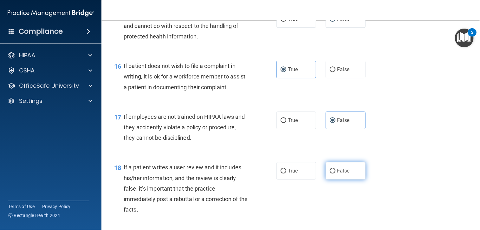
click at [330, 173] on input "False" at bounding box center [333, 170] width 6 height 5
radio input "true"
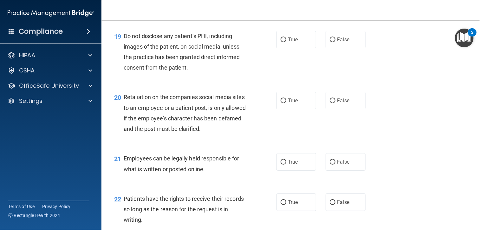
scroll to position [1154, 0]
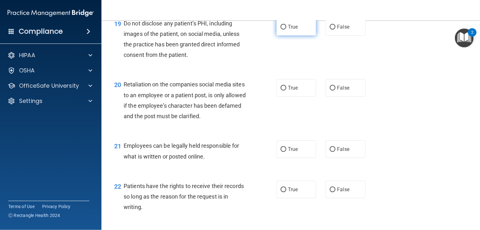
click at [281, 29] on input "True" at bounding box center [284, 27] width 6 height 5
radio input "true"
click at [330, 90] on input "False" at bounding box center [333, 88] width 6 height 5
radio input "true"
click at [288, 152] on span "True" at bounding box center [293, 149] width 10 height 6
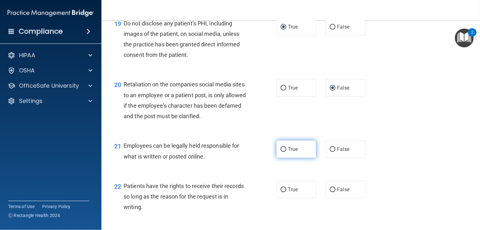
click at [286, 152] on input "True" at bounding box center [284, 149] width 6 height 5
radio input "true"
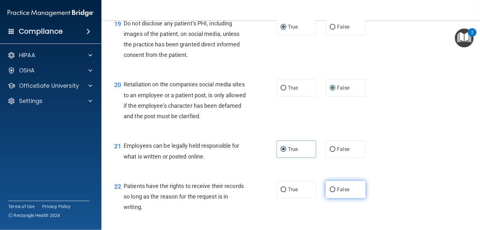
click at [336, 198] on label "False" at bounding box center [346, 188] width 40 height 17
click at [336, 192] on input "False" at bounding box center [333, 189] width 6 height 5
radio input "true"
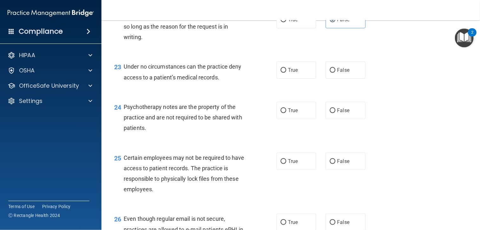
scroll to position [1332, 0]
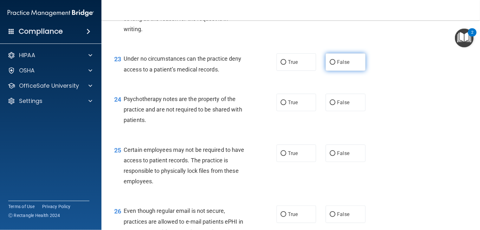
click at [340, 65] on span "False" at bounding box center [343, 62] width 12 height 6
click at [336, 65] on input "False" at bounding box center [333, 62] width 6 height 5
radio input "true"
click at [293, 105] on span "True" at bounding box center [293, 102] width 10 height 6
click at [286, 105] on input "True" at bounding box center [284, 102] width 6 height 5
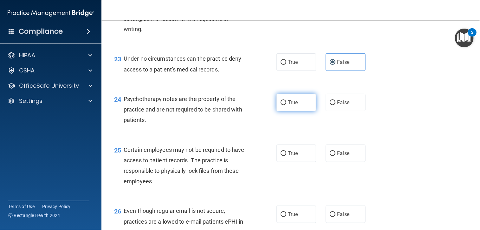
radio input "true"
click at [285, 162] on label "True" at bounding box center [297, 152] width 40 height 17
click at [285, 156] on input "True" at bounding box center [284, 153] width 6 height 5
radio input "true"
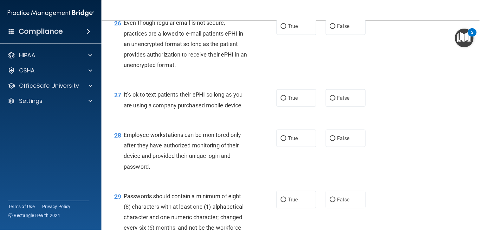
scroll to position [1522, 0]
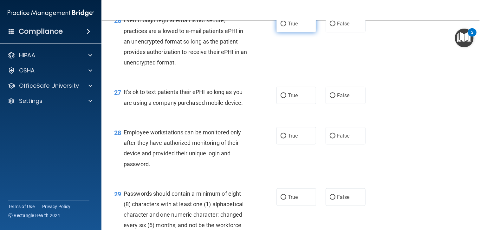
click at [296, 32] on label "True" at bounding box center [297, 23] width 40 height 17
click at [286, 26] on input "True" at bounding box center [284, 24] width 6 height 5
radio input "true"
click at [334, 104] on label "False" at bounding box center [346, 95] width 40 height 17
click at [334, 98] on input "False" at bounding box center [333, 95] width 6 height 5
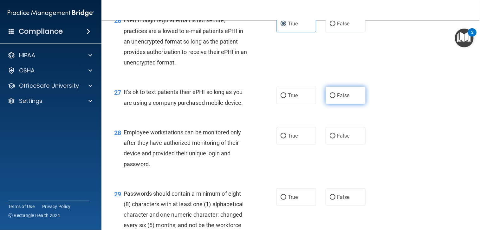
radio input "true"
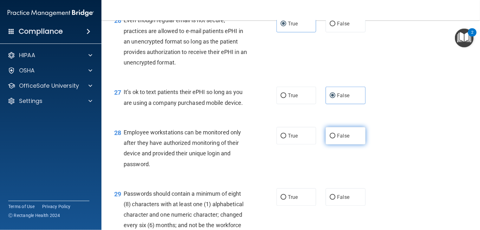
click at [338, 139] on span "False" at bounding box center [343, 136] width 12 height 6
click at [336, 138] on input "False" at bounding box center [333, 136] width 6 height 5
radio input "true"
click at [304, 206] on label "True" at bounding box center [297, 196] width 40 height 17
click at [286, 199] on input "True" at bounding box center [284, 197] width 6 height 5
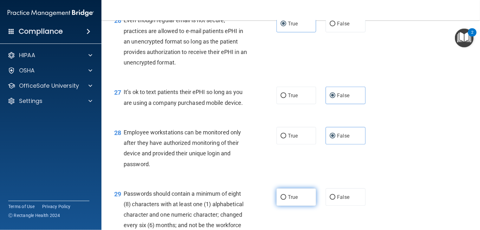
radio input "true"
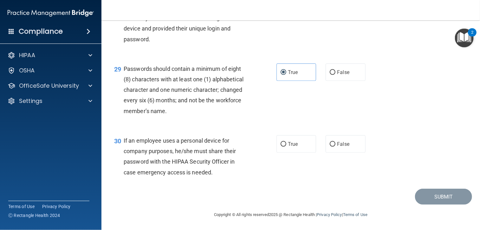
scroll to position [1662, 0]
click at [334, 153] on label "False" at bounding box center [346, 143] width 40 height 17
click at [334, 147] on input "False" at bounding box center [333, 144] width 6 height 5
radio input "true"
click at [422, 199] on button "Submit" at bounding box center [443, 196] width 57 height 16
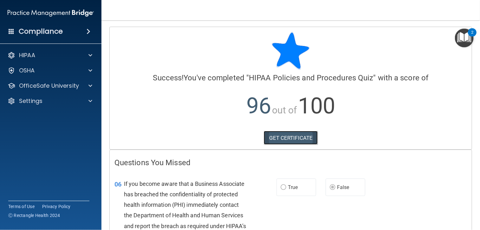
click at [275, 136] on link "GET CERTIFICATE" at bounding box center [291, 138] width 54 height 14
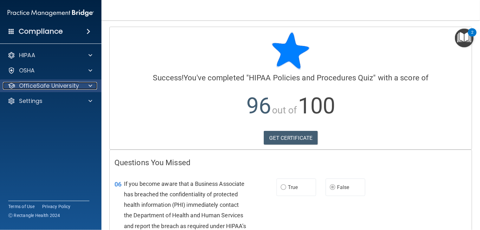
click at [42, 84] on p "OfficeSafe University" at bounding box center [49, 86] width 60 height 8
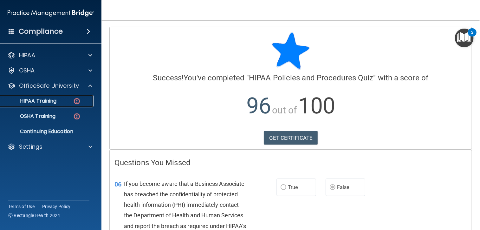
click at [41, 100] on p "HIPAA Training" at bounding box center [30, 101] width 52 height 6
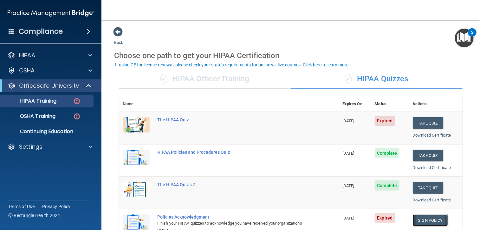
click at [434, 218] on link "Sign Policy" at bounding box center [430, 220] width 35 height 12
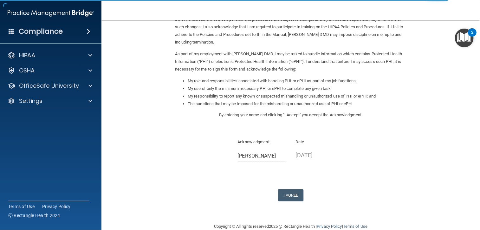
scroll to position [55, 0]
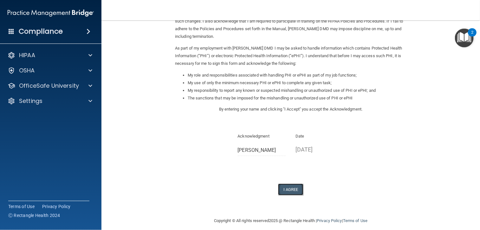
click at [292, 189] on button "I Agree" at bounding box center [290, 189] width 25 height 12
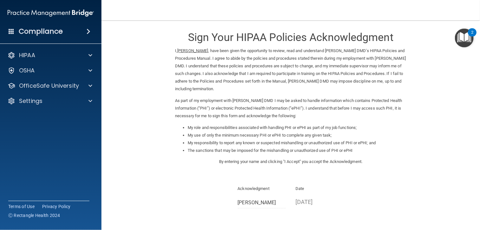
scroll to position [0, 0]
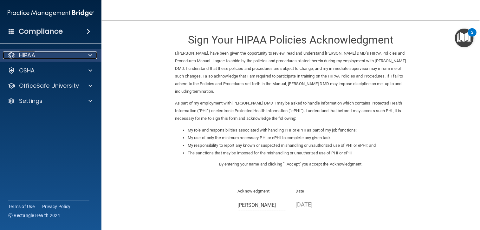
click at [86, 54] on div at bounding box center [90, 55] width 16 height 8
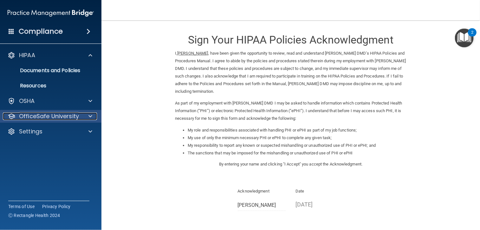
click at [64, 114] on p "OfficeSafe University" at bounding box center [49, 116] width 60 height 8
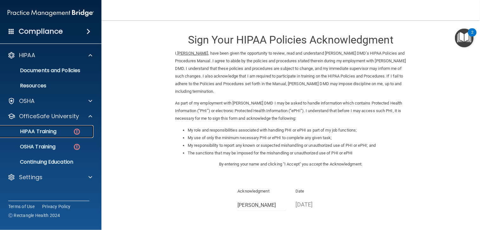
click at [56, 129] on p "HIPAA Training" at bounding box center [30, 131] width 52 height 6
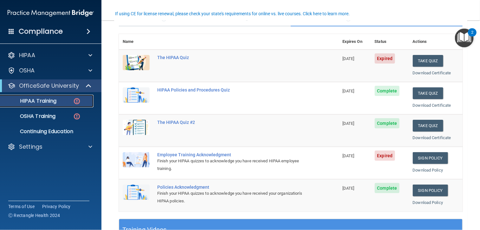
scroll to position [63, 0]
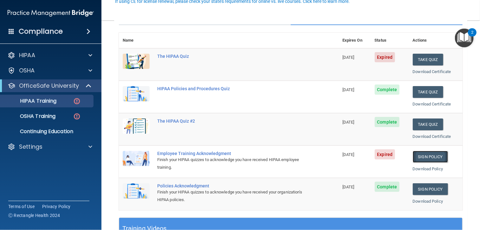
click at [424, 153] on link "Sign Policy" at bounding box center [430, 157] width 35 height 12
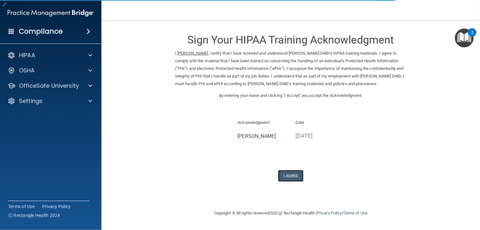
click at [291, 173] on button "I Agree" at bounding box center [290, 176] width 25 height 12
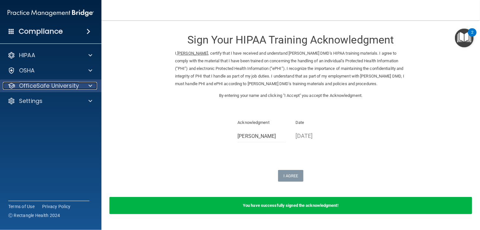
click at [58, 87] on p "OfficeSafe University" at bounding box center [49, 86] width 60 height 8
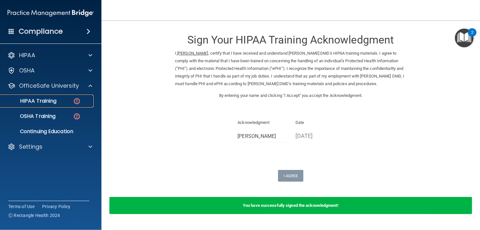
click at [53, 100] on p "HIPAA Training" at bounding box center [30, 101] width 52 height 6
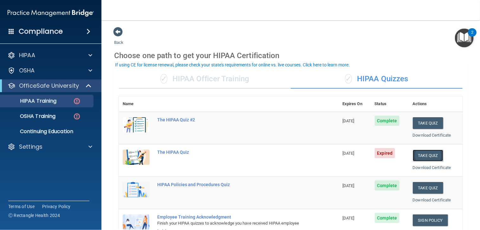
click at [427, 155] on button "Take Quiz" at bounding box center [428, 155] width 30 height 12
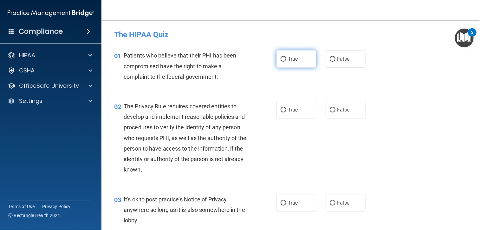
click at [282, 59] on input "True" at bounding box center [284, 59] width 6 height 5
radio input "true"
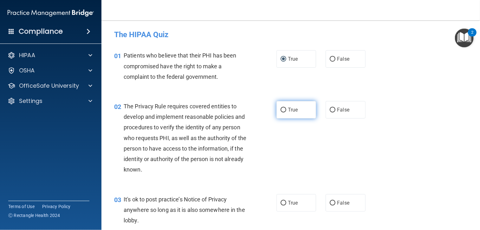
click at [288, 113] on label "True" at bounding box center [297, 109] width 40 height 17
click at [286, 112] on input "True" at bounding box center [284, 110] width 6 height 5
radio input "true"
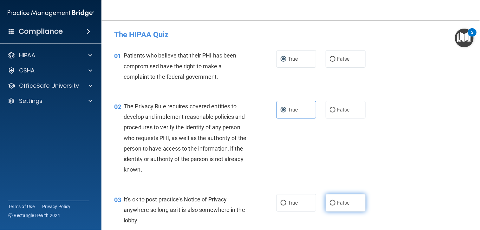
click at [332, 204] on input "False" at bounding box center [333, 202] width 6 height 5
radio input "true"
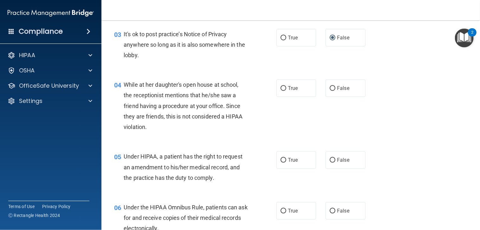
scroll to position [178, 0]
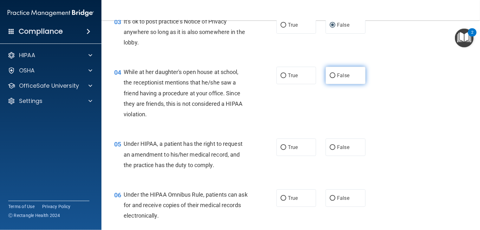
click at [332, 78] on label "False" at bounding box center [346, 75] width 40 height 17
click at [332, 78] on input "False" at bounding box center [333, 75] width 6 height 5
radio input "true"
click at [330, 148] on input "False" at bounding box center [333, 147] width 6 height 5
radio input "true"
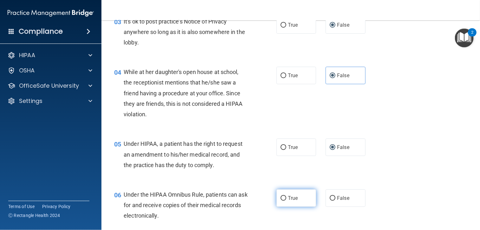
click at [283, 199] on input "True" at bounding box center [284, 198] width 6 height 5
radio input "true"
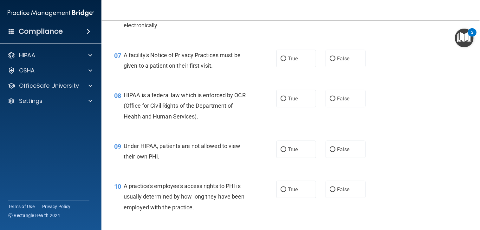
scroll to position [368, 0]
click at [290, 57] on span "True" at bounding box center [293, 58] width 10 height 6
click at [286, 57] on input "True" at bounding box center [284, 58] width 6 height 5
radio input "true"
click at [290, 95] on span "True" at bounding box center [293, 98] width 10 height 6
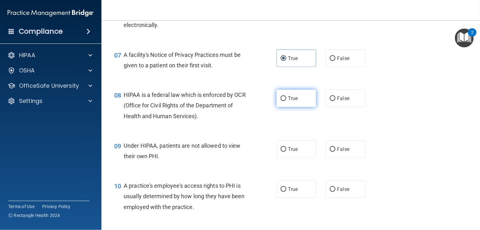
click at [286, 96] on input "True" at bounding box center [284, 98] width 6 height 5
radio input "true"
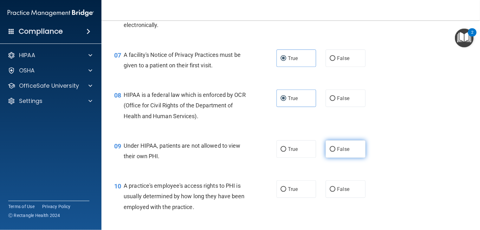
click at [330, 148] on input "False" at bounding box center [333, 149] width 6 height 5
radio input "true"
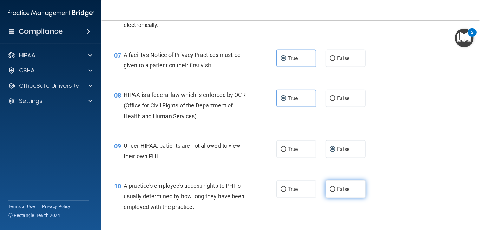
click at [334, 190] on label "False" at bounding box center [346, 188] width 40 height 17
click at [334, 190] on input "False" at bounding box center [333, 189] width 6 height 5
radio input "true"
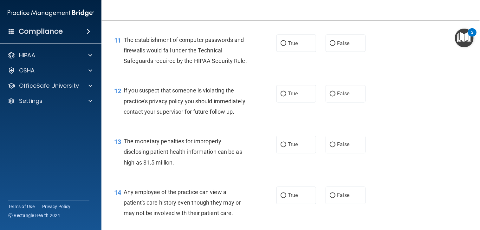
scroll to position [571, 0]
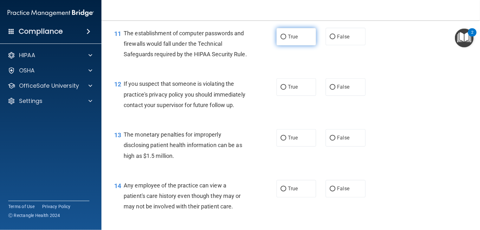
click at [283, 35] on input "True" at bounding box center [284, 37] width 6 height 5
radio input "true"
click at [282, 90] on input "True" at bounding box center [284, 87] width 6 height 5
radio input "true"
click at [288, 141] on span "True" at bounding box center [293, 138] width 10 height 6
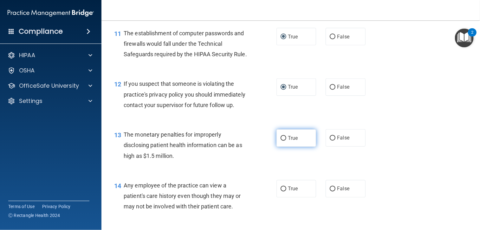
click at [286, 140] on input "True" at bounding box center [284, 138] width 6 height 5
radio input "true"
click at [343, 192] on span "False" at bounding box center [343, 189] width 12 height 6
click at [336, 191] on input "False" at bounding box center [333, 188] width 6 height 5
radio input "true"
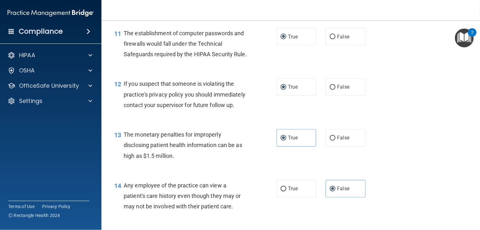
click at [475, 224] on main "- The HIPAA Quiz This quiz doesn’t expire until [DATE]. Are you sure you want t…" at bounding box center [290, 124] width 379 height 209
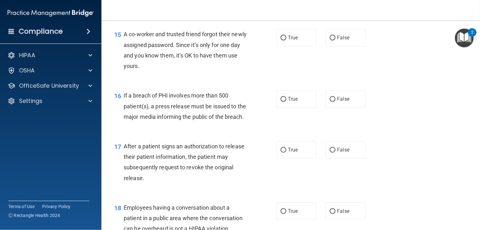
scroll to position [786, 0]
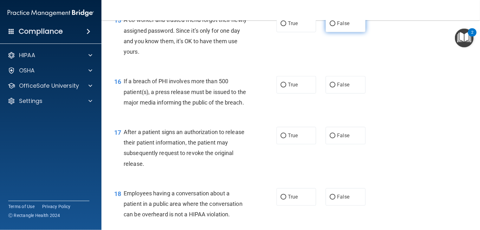
click at [331, 26] on input "False" at bounding box center [333, 23] width 6 height 5
radio input "true"
click at [292, 93] on label "True" at bounding box center [297, 84] width 40 height 17
click at [286, 87] on input "True" at bounding box center [284, 84] width 6 height 5
radio input "true"
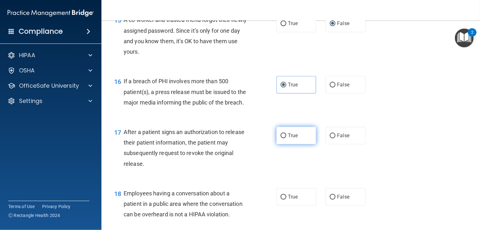
click at [287, 144] on label "True" at bounding box center [297, 135] width 40 height 17
click at [286, 138] on input "True" at bounding box center [284, 135] width 6 height 5
radio input "true"
click at [334, 205] on label "False" at bounding box center [346, 196] width 40 height 17
click at [334, 199] on input "False" at bounding box center [333, 196] width 6 height 5
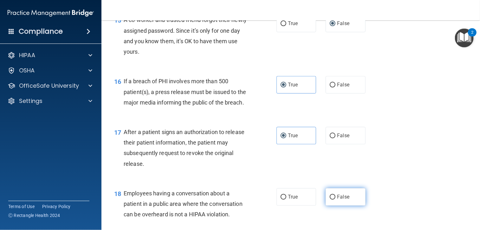
radio input "true"
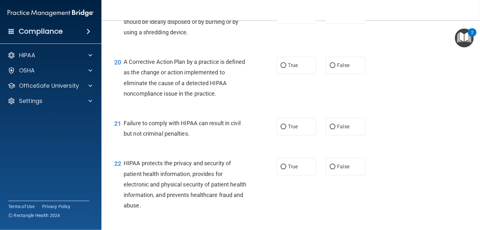
scroll to position [1029, 0]
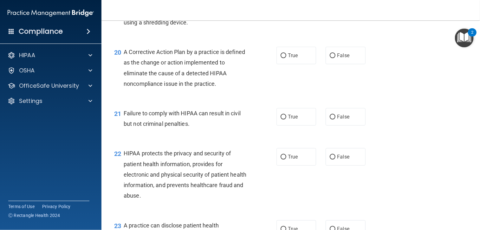
click at [289, 8] on span "True" at bounding box center [293, 5] width 10 height 6
click at [286, 8] on input "True" at bounding box center [284, 5] width 6 height 5
radio input "true"
click at [285, 64] on label "True" at bounding box center [297, 55] width 40 height 17
click at [285, 58] on input "True" at bounding box center [284, 55] width 6 height 5
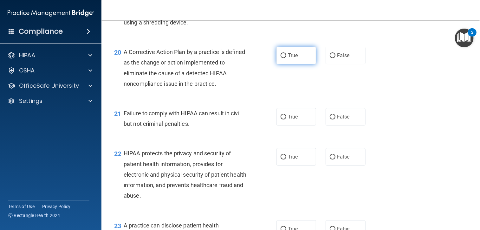
radio input "true"
click at [337, 120] on span "False" at bounding box center [343, 117] width 12 height 6
click at [336, 119] on input "False" at bounding box center [333, 116] width 6 height 5
radio input "true"
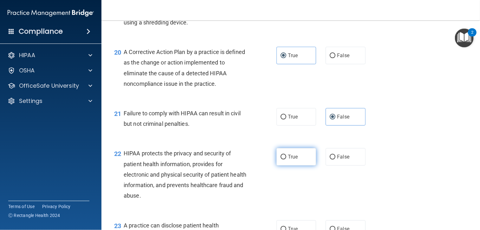
click at [292, 160] on span "True" at bounding box center [293, 156] width 10 height 6
click at [286, 159] on input "True" at bounding box center [284, 156] width 6 height 5
radio input "true"
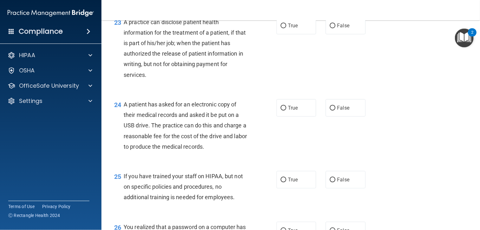
scroll to position [1244, 0]
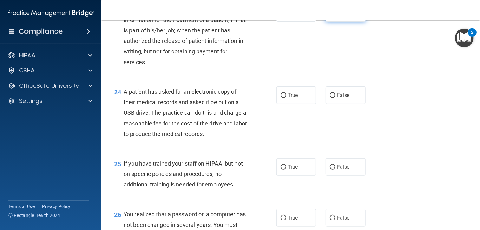
click at [343, 22] on label "False" at bounding box center [346, 12] width 40 height 17
click at [336, 16] on input "False" at bounding box center [333, 13] width 6 height 5
radio input "true"
click at [288, 98] on span "True" at bounding box center [293, 95] width 10 height 6
click at [286, 98] on input "True" at bounding box center [284, 95] width 6 height 5
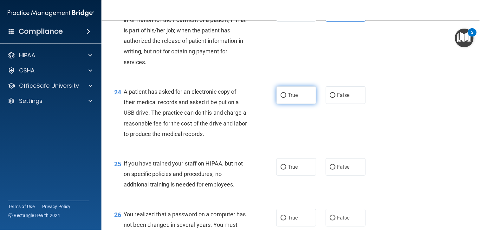
radio input "true"
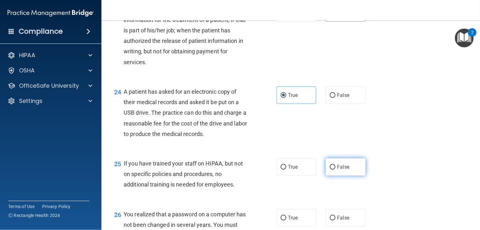
click at [337, 170] on span "False" at bounding box center [343, 167] width 12 height 6
click at [336, 169] on input "False" at bounding box center [333, 167] width 6 height 5
radio input "true"
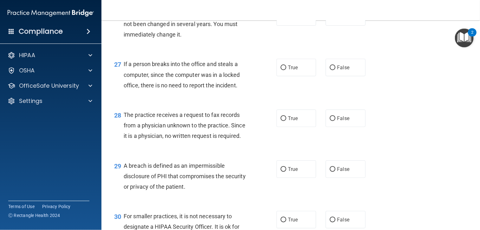
scroll to position [1447, 0]
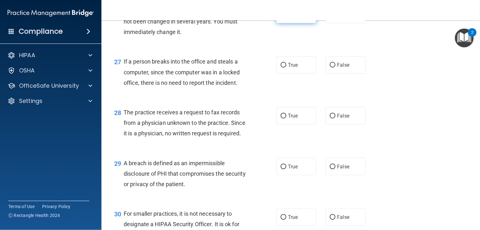
click at [296, 23] on label "True" at bounding box center [297, 14] width 40 height 17
click at [286, 17] on input "True" at bounding box center [284, 14] width 6 height 5
radio input "true"
click at [332, 68] on input "False" at bounding box center [333, 65] width 6 height 5
radio input "true"
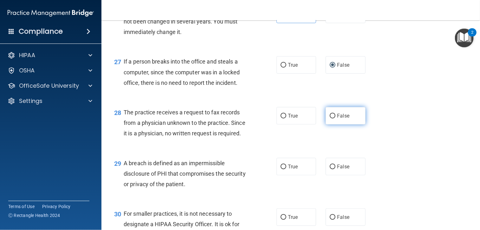
click at [337, 119] on span "False" at bounding box center [343, 116] width 12 height 6
click at [336, 118] on input "False" at bounding box center [333, 116] width 6 height 5
radio input "true"
click at [288, 169] on span "True" at bounding box center [293, 166] width 10 height 6
click at [286, 169] on input "True" at bounding box center [284, 166] width 6 height 5
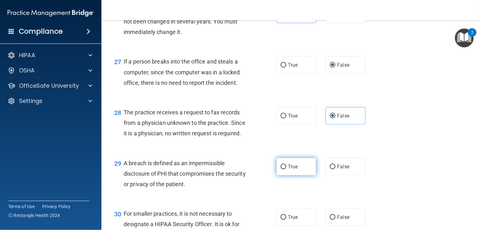
radio input "true"
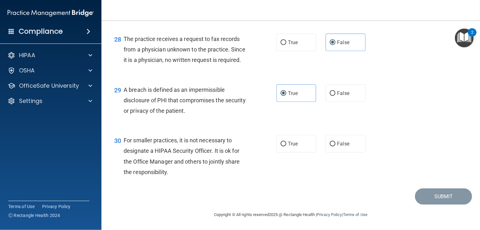
scroll to position [1549, 0]
click at [340, 152] on label "False" at bounding box center [346, 143] width 40 height 17
click at [336, 146] on input "False" at bounding box center [333, 143] width 6 height 5
radio input "true"
click at [430, 204] on button "Submit" at bounding box center [443, 196] width 57 height 16
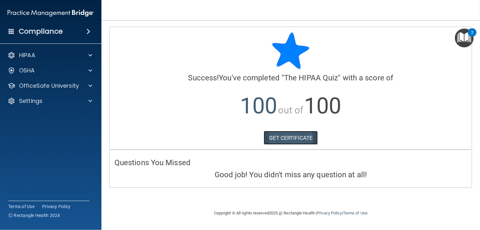
click at [288, 134] on link "GET CERTIFICATE" at bounding box center [291, 138] width 54 height 14
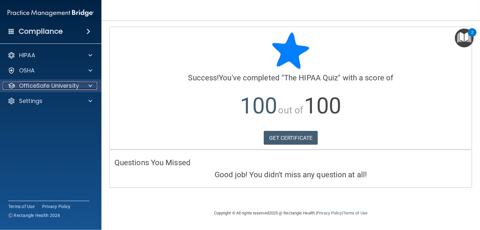
click at [56, 83] on p "OfficeSafe University" at bounding box center [49, 86] width 60 height 8
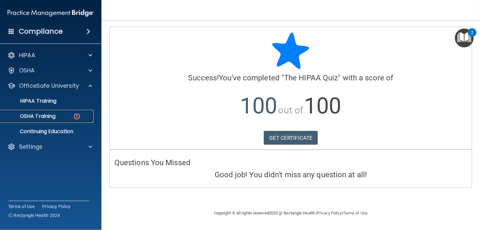
click at [47, 116] on p "OSHA Training" at bounding box center [29, 116] width 51 height 6
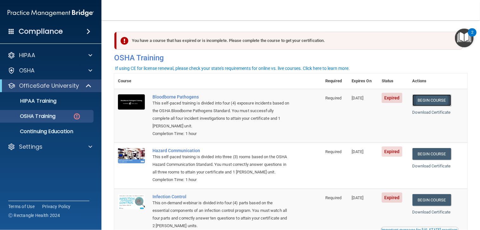
click at [435, 101] on link "Begin Course" at bounding box center [432, 100] width 39 height 12
